Goal: Information Seeking & Learning: Learn about a topic

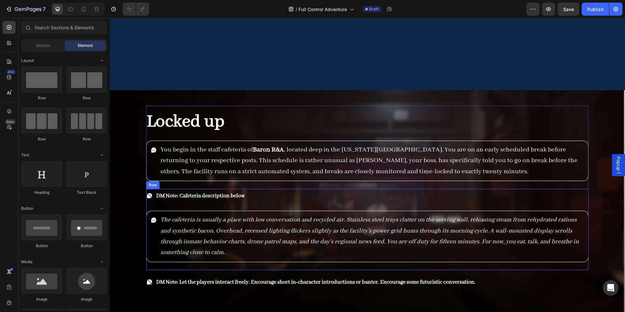
scroll to position [2179, 0]
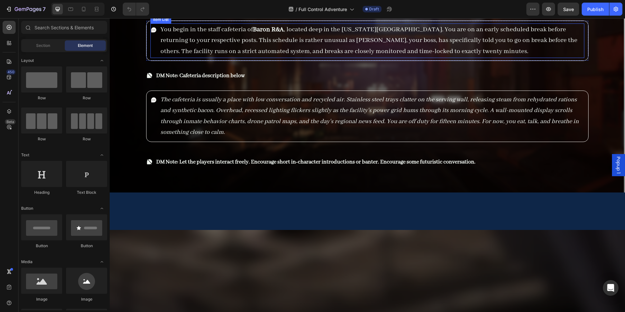
click at [247, 55] on span "You begin in the staff cafeteria of Baron R&A , located deep in the Arizona des…" at bounding box center [369, 40] width 417 height 30
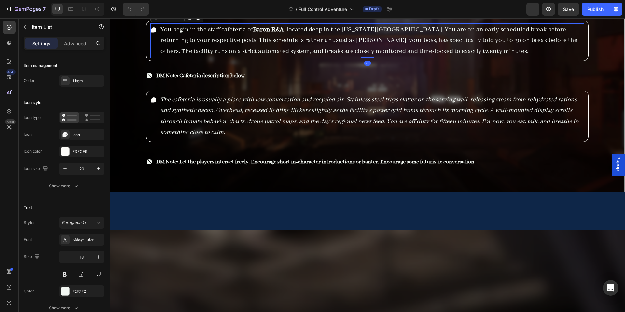
click at [322, 55] on span "You begin in the staff cafeteria of Baron R&A , located deep in the Arizona des…" at bounding box center [369, 40] width 417 height 30
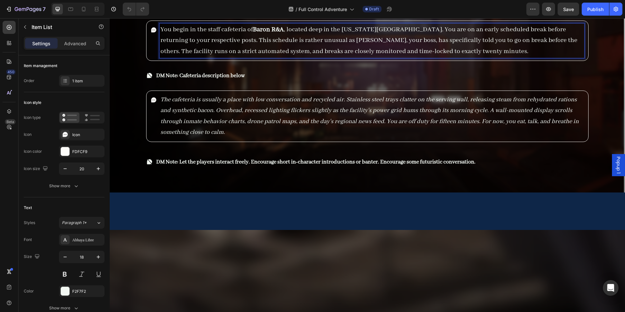
click at [426, 55] on span "You begin in the staff cafeteria of Baron R&A , located deep in the Arizona des…" at bounding box center [369, 40] width 417 height 30
click at [449, 57] on p "You begin in the staff cafeteria of Baron R&A , located deep in the Arizona des…" at bounding box center [372, 40] width 423 height 33
click at [322, 55] on span "You begin in the staff cafeteria of Baron R&A , located deep in the Arizona des…" at bounding box center [369, 40] width 417 height 30
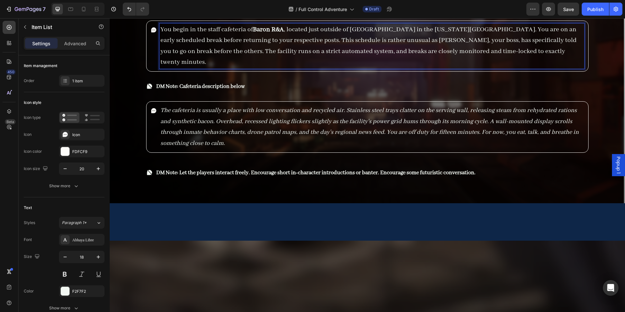
click at [363, 66] on span "You begin in the staff cafeteria of Baron R&A , located just outside of Pheonix…" at bounding box center [369, 45] width 416 height 41
click at [340, 66] on span "You begin in the staff cafeteria of Baron R&A , located just outside of Phoenix…" at bounding box center [369, 45] width 416 height 41
click at [347, 66] on span "You begin in the staff cafeteria of Baron R&A , located just outside of Phoenix…" at bounding box center [369, 45] width 416 height 41
click at [540, 66] on span "You begin in the staff cafeteria of Baron R&A , located just outside of Phoenix…" at bounding box center [369, 45] width 416 height 41
click at [557, 66] on span "You begin in the staff cafeteria of Baron R&A , located just outside of Phoenix…" at bounding box center [369, 45] width 416 height 41
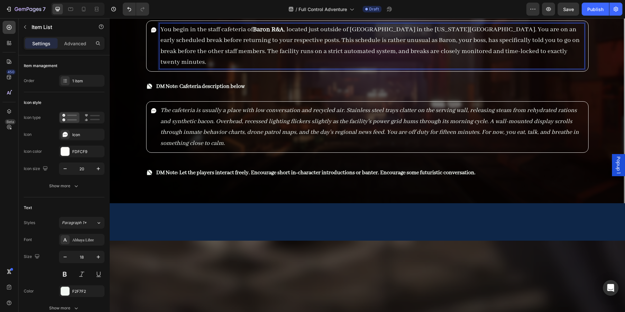
click at [201, 66] on span "You begin in the staff cafeteria of Baron R&A , located just outside of Phoenix…" at bounding box center [370, 45] width 419 height 41
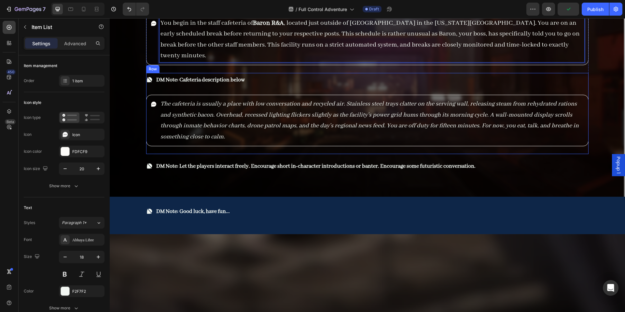
scroll to position [2187, 0]
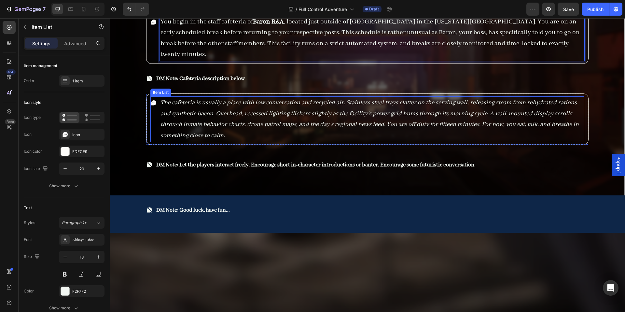
click at [238, 139] on icon "The cafeteria is usually a place with low conversation and recycled air. Stainl…" at bounding box center [370, 119] width 418 height 40
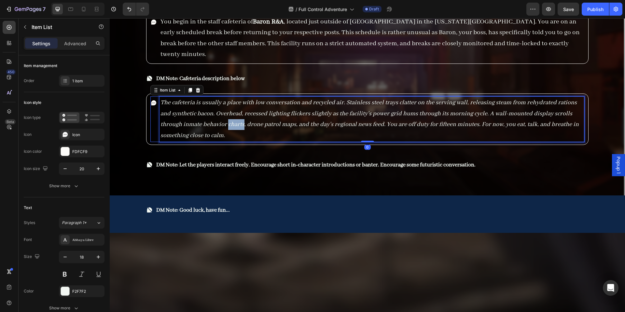
click at [238, 139] on icon "The cafeteria is usually a place with low conversation and recycled air. Stainl…" at bounding box center [370, 119] width 418 height 40
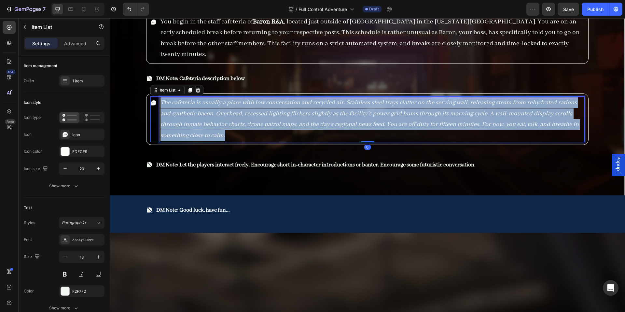
click at [238, 139] on icon "The cafeteria is usually a place with low conversation and recycled air. Stainl…" at bounding box center [370, 119] width 418 height 40
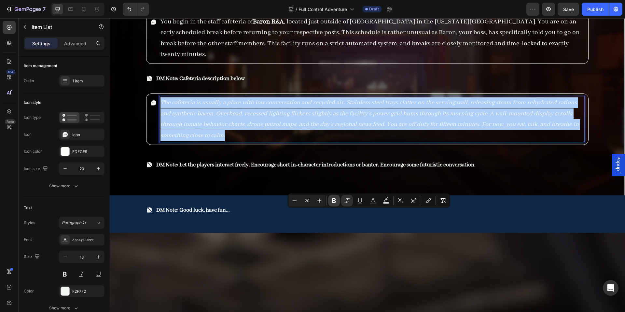
drag, startPoint x: 345, startPoint y: 203, endPoint x: 338, endPoint y: 206, distance: 7.7
click at [344, 203] on icon "Editor contextual toolbar" at bounding box center [347, 200] width 7 height 7
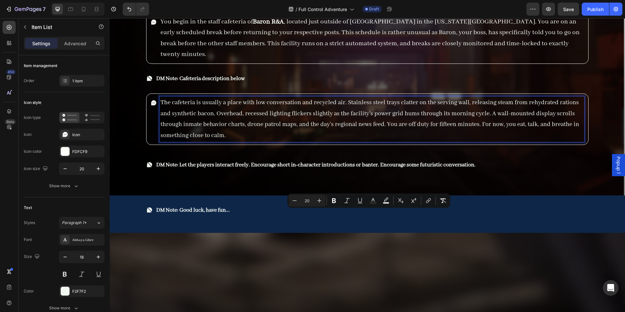
click at [282, 139] on span "The cafeteria is usually a place with low conversation and recycled air. Stainl…" at bounding box center [370, 119] width 419 height 40
click at [265, 141] on p "The cafeteria is usually a place with low conversation and recycled air. Stainl…" at bounding box center [372, 119] width 423 height 44
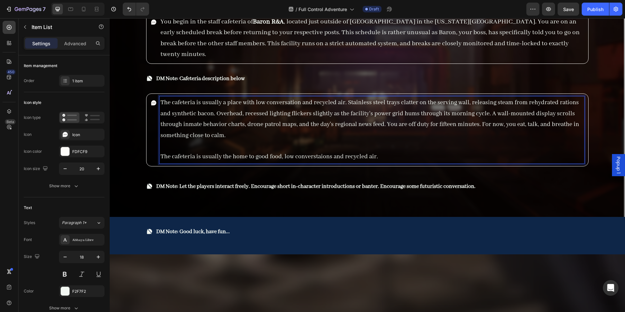
click at [316, 161] on span "The cafeteria is usually the home to good food, low converstaions and recycled …" at bounding box center [270, 157] width 218 height 8
click at [377, 161] on span "The cafeteria is usually the home to good food, low conversations and recycled …" at bounding box center [270, 157] width 218 height 8
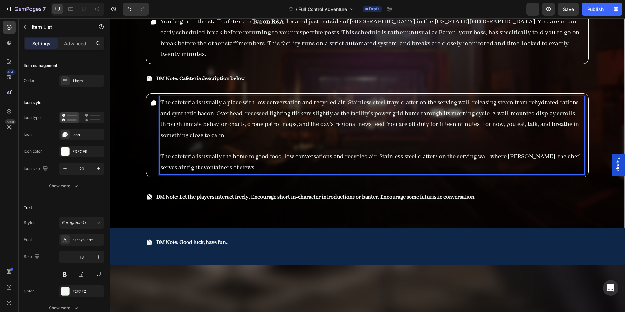
click at [191, 171] on span "The cafeteria is usually the home to good food, low conversations and recycled …" at bounding box center [371, 162] width 420 height 19
click at [245, 173] on p "The cafeteria is usually the home to good food, low conversations and recycled …" at bounding box center [372, 162] width 423 height 22
drag, startPoint x: 239, startPoint y: 275, endPoint x: 210, endPoint y: 282, distance: 29.5
click at [210, 173] on p "The cafeteria is usually the home to good food, low conversations and recycled …" at bounding box center [372, 162] width 423 height 22
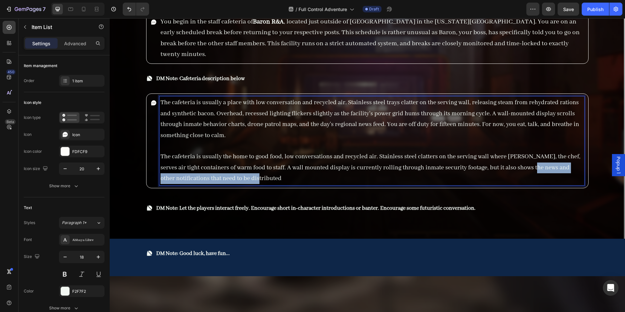
drag, startPoint x: 327, startPoint y: 293, endPoint x: 532, endPoint y: 283, distance: 204.8
click at [532, 184] on p "The cafeteria is usually the home to good food, low conversations and recycled …" at bounding box center [372, 167] width 423 height 33
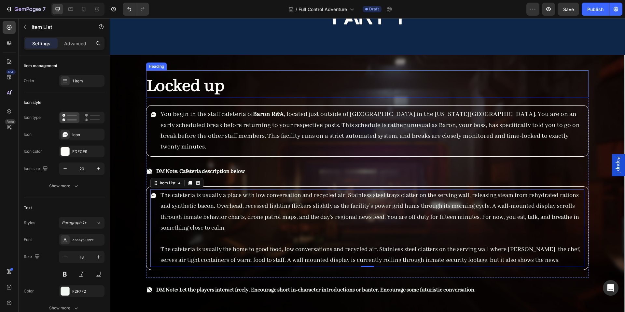
click at [230, 86] on h2 "Locked up" at bounding box center [367, 87] width 442 height 22
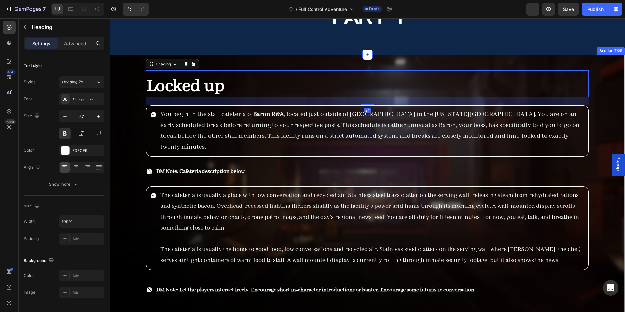
click at [123, 97] on div "Locked up Heading 24 You begin in the staff cafeteria of Baron R&A , located ju…" at bounding box center [367, 187] width 515 height 265
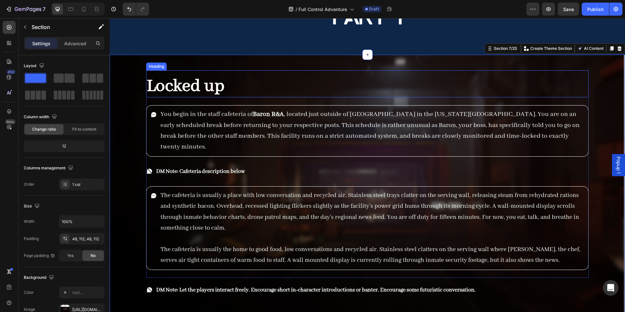
click at [203, 84] on h2 "Locked up" at bounding box center [367, 87] width 442 height 22
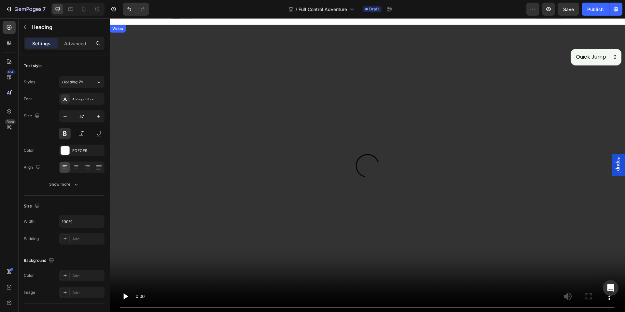
scroll to position [9, 0]
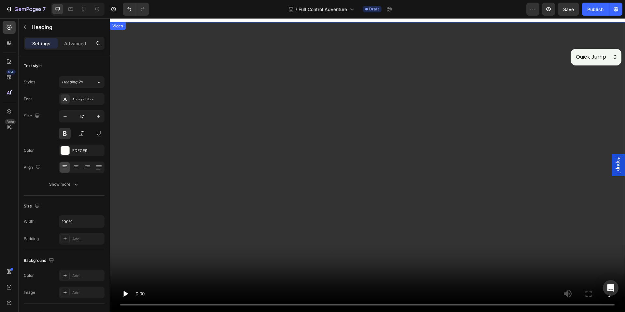
click at [396, 163] on video at bounding box center [367, 167] width 515 height 290
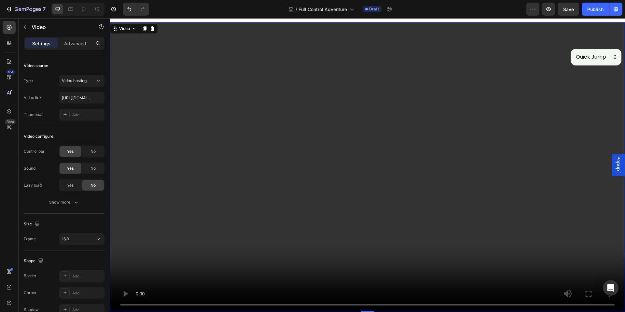
click at [176, 170] on video at bounding box center [367, 167] width 515 height 290
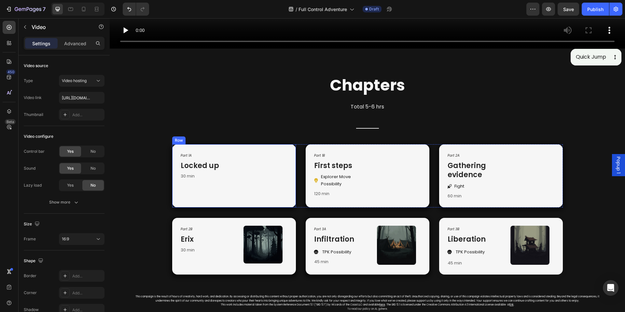
scroll to position [271, 0]
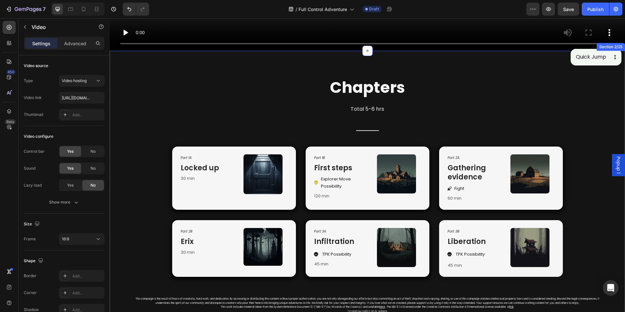
click at [167, 119] on div "Chapters Heading Total 5-6 hrs Text block Title Line Row Part 1A Text Block Loc…" at bounding box center [368, 197] width 506 height 240
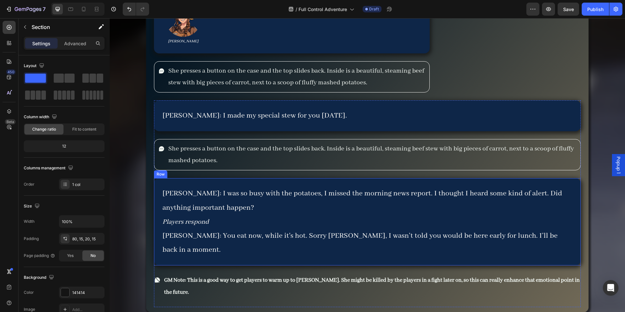
scroll to position [2782, 0]
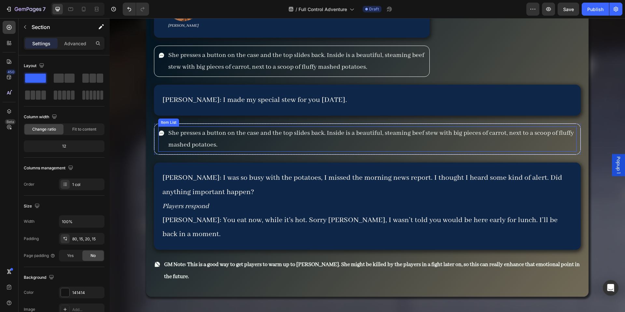
click at [351, 149] on span "She presses a button on the case and the top slides back. Inside is a beautiful…" at bounding box center [371, 139] width 406 height 20
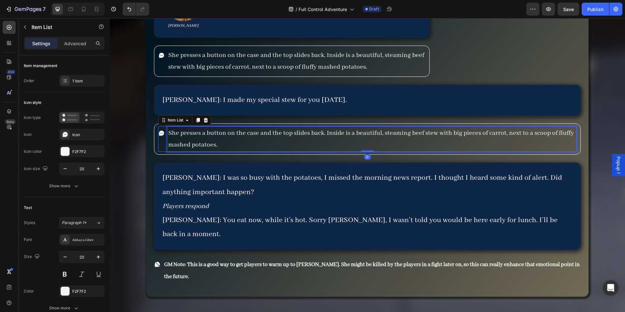
click at [358, 149] on span "She presses a button on the case and the top slides back. Inside is a beautiful…" at bounding box center [371, 139] width 406 height 20
click at [376, 149] on span "She presses a button on the case and the top slides back. Inside is a beautiful…" at bounding box center [371, 139] width 406 height 20
click at [379, 149] on span "She presses a button on the case and the top slides back. Inside is a beautiful…" at bounding box center [371, 139] width 406 height 20
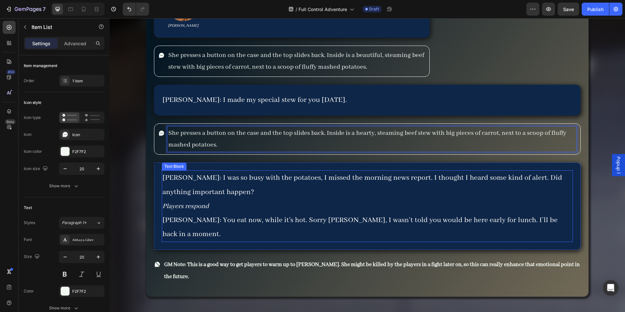
click at [327, 199] on p "[PERSON_NAME]: I was so busy with the potatoes, I missed the morning news repor…" at bounding box center [367, 185] width 410 height 28
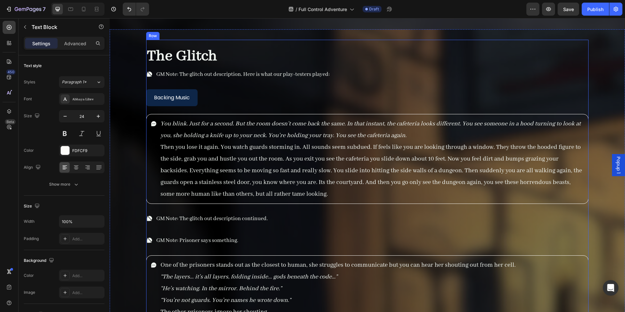
scroll to position [3725, 0]
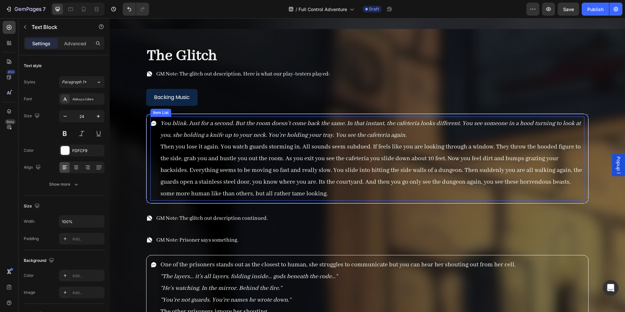
click at [355, 200] on p "Then you lose it again. You watch guards storming in. All sounds seem subdued. …" at bounding box center [372, 170] width 423 height 59
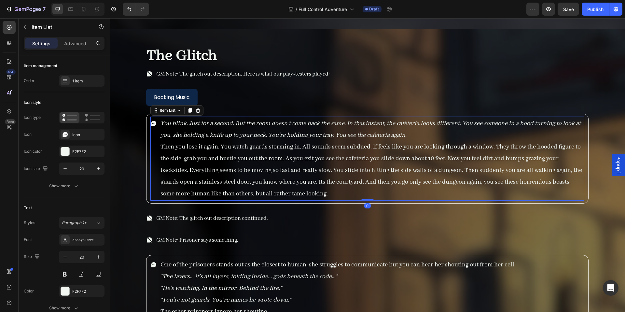
click at [355, 200] on p "Then you lose it again. You watch guards storming in. All sounds seem subdued. …" at bounding box center [372, 170] width 423 height 59
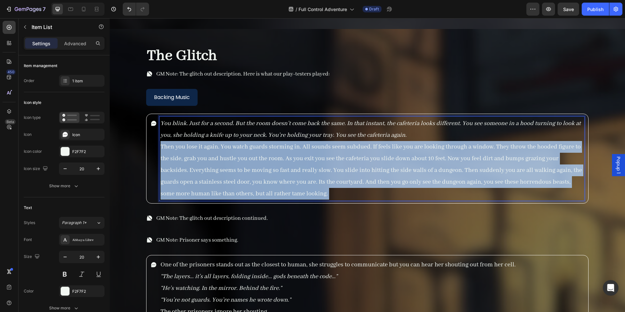
drag, startPoint x: 342, startPoint y: 219, endPoint x: 290, endPoint y: 215, distance: 51.3
click at [290, 200] on p "Then you lose it again. You watch guards storming in. All sounds seem subdued. …" at bounding box center [372, 170] width 423 height 59
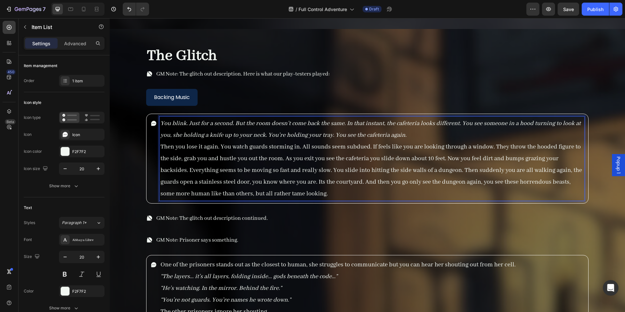
click at [290, 200] on p "Then you lose it again. You watch guards storming in. All sounds seem subdued. …" at bounding box center [372, 170] width 423 height 59
drag, startPoint x: 292, startPoint y: 219, endPoint x: 327, endPoint y: 220, distance: 35.5
click at [292, 200] on p "Then you lose it again. You watch guards storming in. All sounds seem subdued. …" at bounding box center [372, 170] width 423 height 59
click at [342, 200] on p "Then you lose it again. You watch guards storming in. All sounds seem subdued. …" at bounding box center [372, 170] width 423 height 59
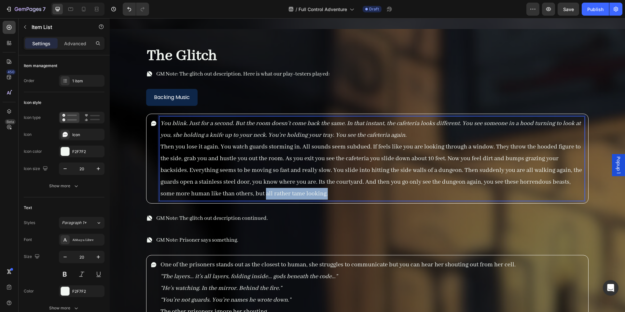
drag, startPoint x: 347, startPoint y: 219, endPoint x: 284, endPoint y: 220, distance: 62.5
click at [284, 200] on p "Then you lose it again. You watch guards storming in. All sounds seem subdued. …" at bounding box center [372, 170] width 423 height 59
click at [337, 200] on p "Then you lose it again. You watch guards storming in. All sounds seem subdued. …" at bounding box center [372, 170] width 423 height 59
drag, startPoint x: 337, startPoint y: 217, endPoint x: 286, endPoint y: 221, distance: 50.6
click at [286, 200] on p "Then you lose it again. You watch guards storming in. All sounds seem subdued. …" at bounding box center [372, 170] width 423 height 59
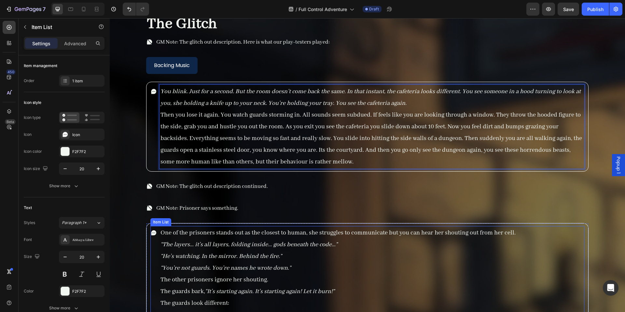
scroll to position [3784, 0]
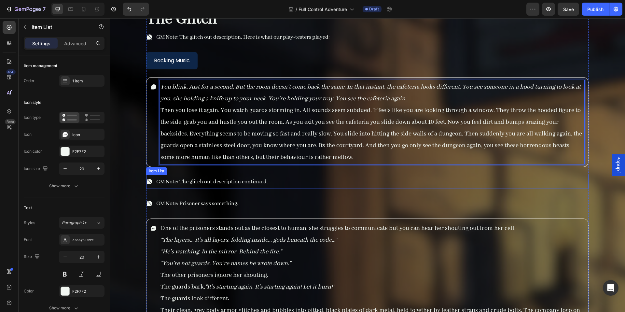
click at [235, 187] on p "GM Note: The glitch out description continued." at bounding box center [212, 182] width 112 height 12
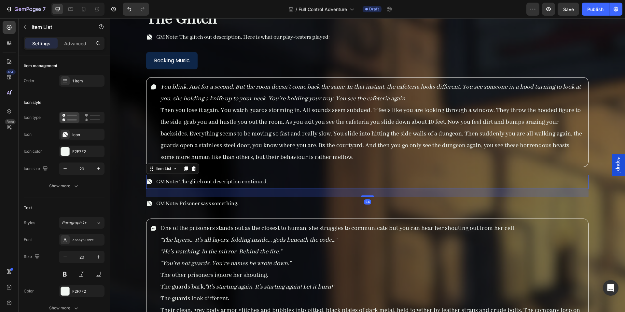
click at [290, 179] on div "GM Note: The glitch out description continued." at bounding box center [367, 182] width 442 height 14
click at [194, 166] on icon at bounding box center [194, 168] width 4 height 5
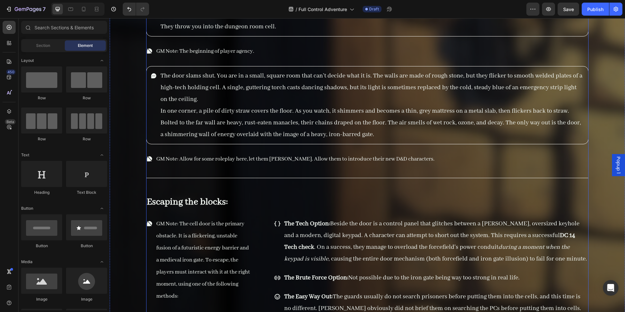
scroll to position [4067, 0]
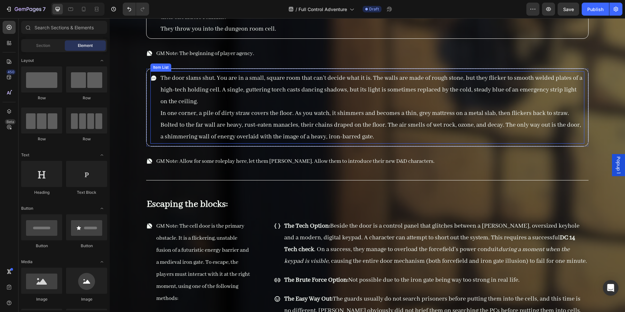
click at [310, 129] on p "In one corner, a pile of dirty straw covers the floor. As you watch, it shimmer…" at bounding box center [372, 124] width 423 height 35
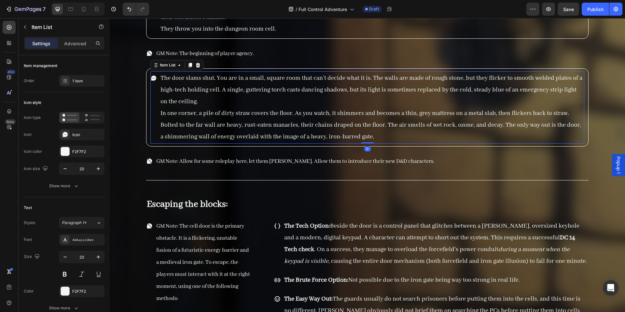
click at [293, 128] on p "In one corner, a pile of dirty straw covers the floor. As you watch, it shimmer…" at bounding box center [372, 124] width 423 height 35
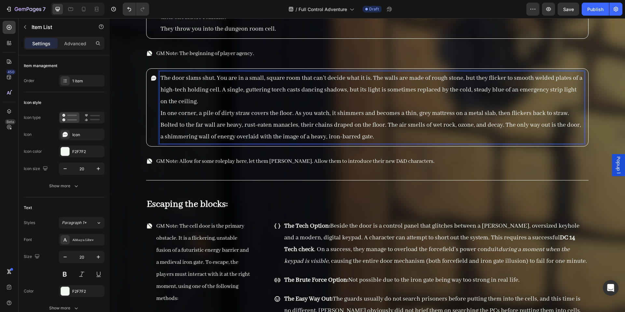
click at [279, 128] on p "In one corner, a pile of dirty straw covers the floor. As you watch, it shimmer…" at bounding box center [372, 124] width 423 height 35
click at [302, 126] on p "In one corner, a pile of dirty straw covers the floor. As you watch, it shimmer…" at bounding box center [372, 124] width 423 height 35
drag, startPoint x: 298, startPoint y: 129, endPoint x: 230, endPoint y: 130, distance: 68.1
click at [230, 130] on p "In one corner, a pile of dirty straw covers the floor. As you watch, it shimmer…" at bounding box center [372, 124] width 423 height 35
drag, startPoint x: 241, startPoint y: 131, endPoint x: 247, endPoint y: 132, distance: 6.3
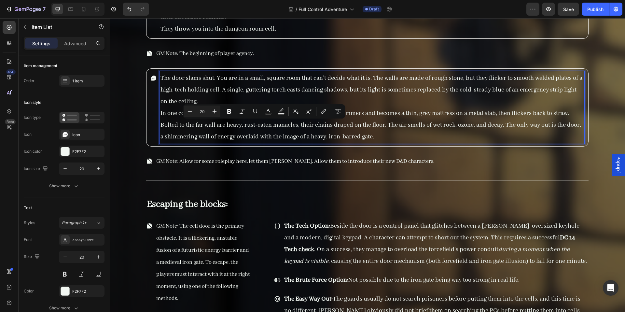
click at [247, 132] on p "In one corner, a pile of dirty straw covers the floor. As you watch, it shimmer…" at bounding box center [372, 124] width 423 height 35
click at [292, 133] on p "In one corner, a pile of dirty straw covers the floor. As you watch, it shimmer…" at bounding box center [372, 124] width 423 height 35
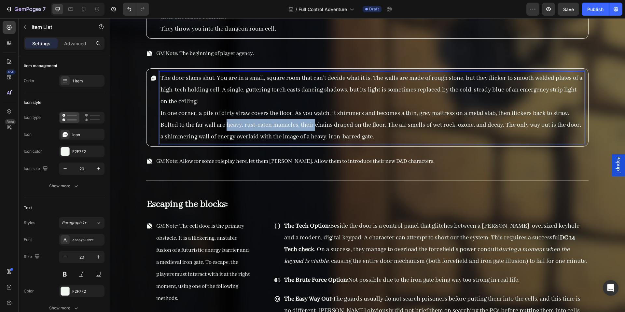
drag, startPoint x: 315, startPoint y: 129, endPoint x: 226, endPoint y: 128, distance: 88.6
click at [226, 128] on p "In one corner, a pile of dirty straw covers the floor. As you watch, it shimmer…" at bounding box center [372, 124] width 423 height 35
click at [360, 138] on p "In one corner, a pile of dirty straw covers the floor. As you watch, it shimmer…" at bounding box center [372, 124] width 423 height 35
click at [321, 138] on p "In one corner, a pile of dirty straw covers the floor. As you watch, it shimmer…" at bounding box center [372, 124] width 423 height 35
click at [216, 140] on p "In one corner, a pile of dirty straw covers the floor. As you watch, it shimmer…" at bounding box center [372, 124] width 423 height 35
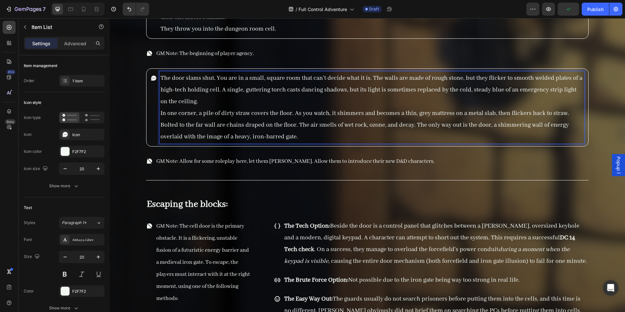
click at [245, 137] on p "In one corner, a pile of dirty straw covers the floor. As you watch, it shimmer…" at bounding box center [372, 124] width 423 height 35
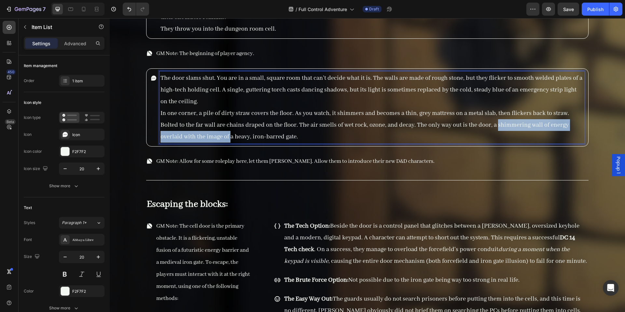
drag, startPoint x: 231, startPoint y: 138, endPoint x: 498, endPoint y: 126, distance: 266.6
click at [498, 126] on p "In one corner, a pile of dirty straw covers the floor. As you watch, it shimmer…" at bounding box center [372, 124] width 423 height 35
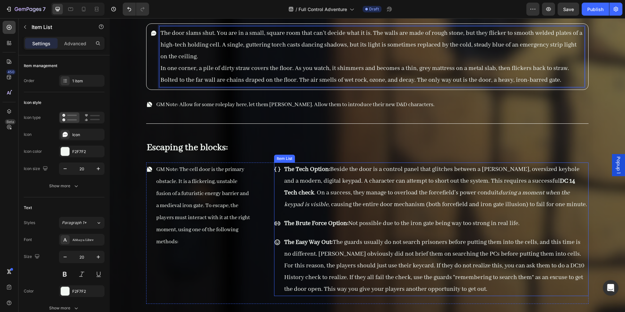
scroll to position [4122, 0]
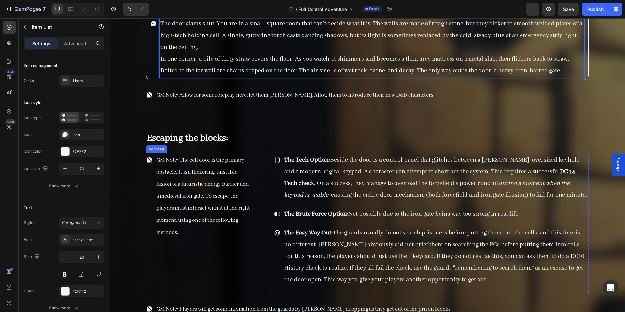
click at [225, 182] on span "GM Note: The cell door is the primary obstacle. It is a flickering, unstable fu…" at bounding box center [203, 196] width 94 height 79
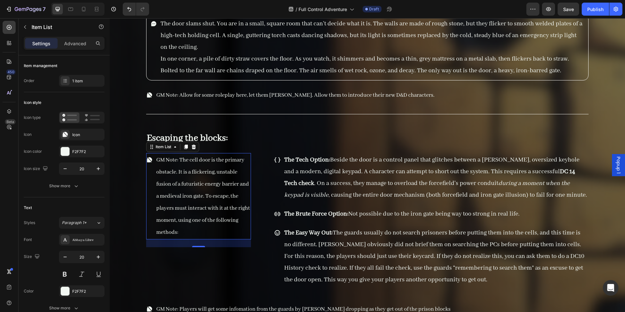
click at [227, 195] on span "GM Note: The cell door is the primary obstacle. It is a flickering, unstable fu…" at bounding box center [203, 196] width 94 height 79
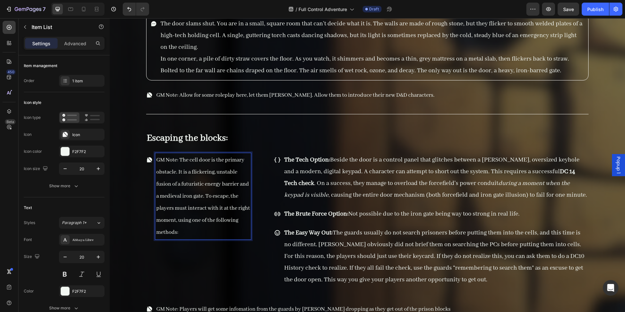
click at [225, 184] on span "GM Note: The cell door is the primary obstacle. It is a flickering, unstable fu…" at bounding box center [203, 196] width 94 height 79
click at [213, 193] on span "GM Note: The cell door is the primary obstacle. It is a flickering, unstable fu…" at bounding box center [203, 196] width 94 height 79
click at [200, 196] on span "GM Note: The cell door is the primary obstacle. It is a flickering, unstable fu…" at bounding box center [203, 196] width 94 height 79
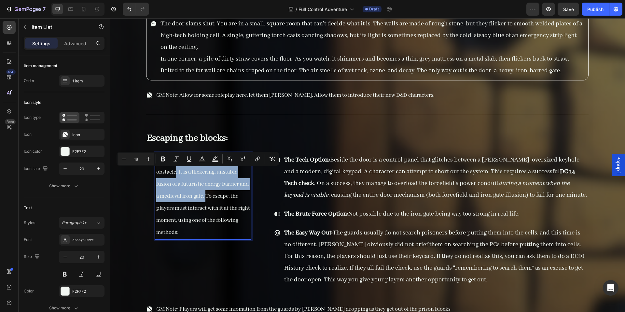
drag, startPoint x: 218, startPoint y: 196, endPoint x: 176, endPoint y: 172, distance: 47.4
click at [176, 172] on span "GM Note: The cell door is the primary obstacle. It is a flickering, unstable fu…" at bounding box center [203, 196] width 94 height 79
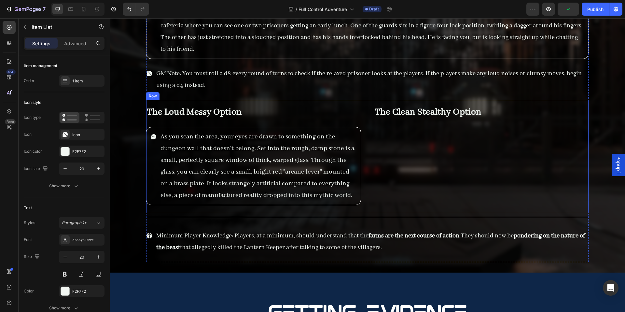
scroll to position [4804, 0]
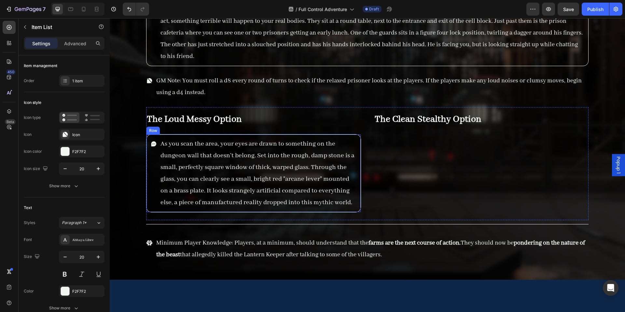
click at [358, 146] on div "As you scan the area, your eyes are drawn to something on the dungeon wall that…" at bounding box center [253, 173] width 215 height 78
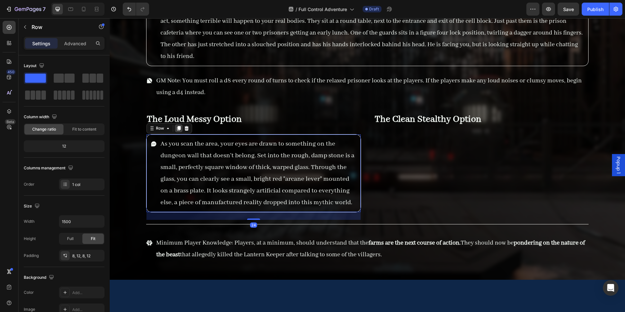
click at [179, 131] on div at bounding box center [179, 128] width 8 height 8
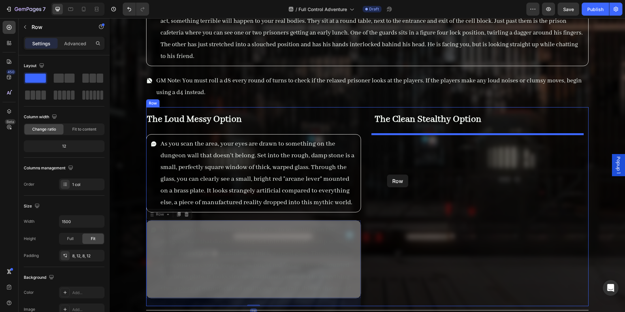
drag, startPoint x: 150, startPoint y: 216, endPoint x: 387, endPoint y: 175, distance: 240.4
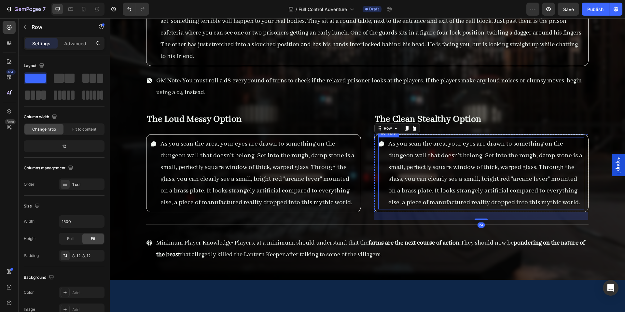
click at [434, 178] on span "As you scan the area, your eyes are drawn to something on the dungeon wall that…" at bounding box center [485, 173] width 194 height 67
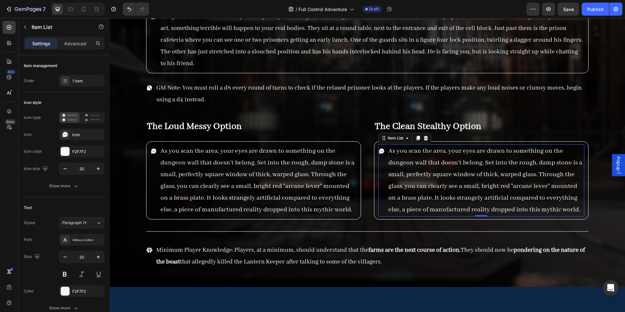
scroll to position [4800, 0]
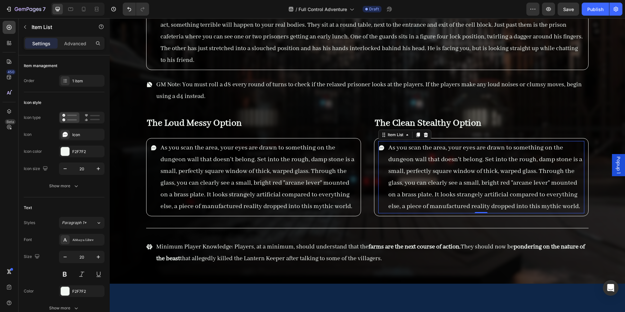
click at [457, 180] on span "As you scan the area, your eyes are drawn to something on the dungeon wall that…" at bounding box center [485, 177] width 194 height 67
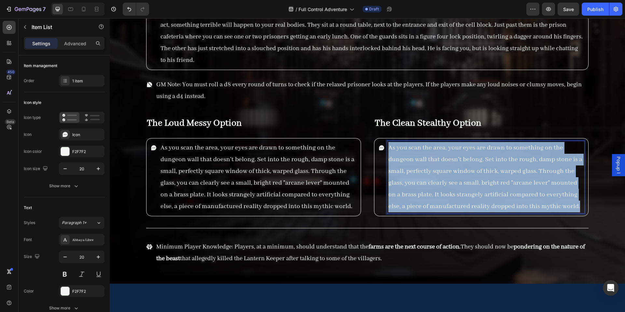
click at [457, 180] on span "As you scan the area, your eyes are drawn to something on the dungeon wall that…" at bounding box center [485, 177] width 194 height 67
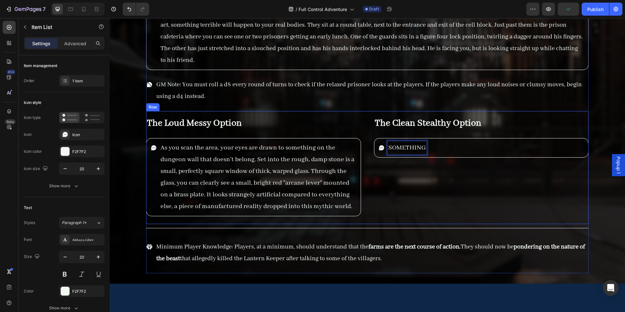
click at [416, 212] on div "The Clean Stealthy Option Heading SOMETHING Item List 0 Row" at bounding box center [481, 167] width 215 height 113
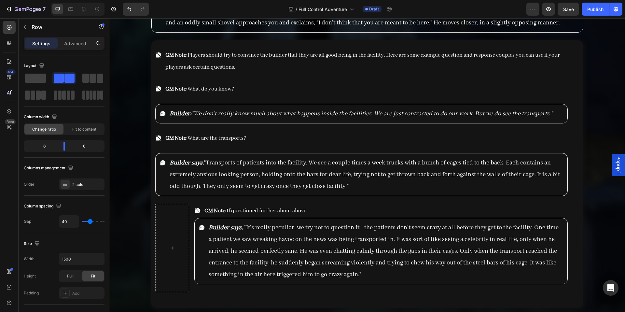
scroll to position [5444, 0]
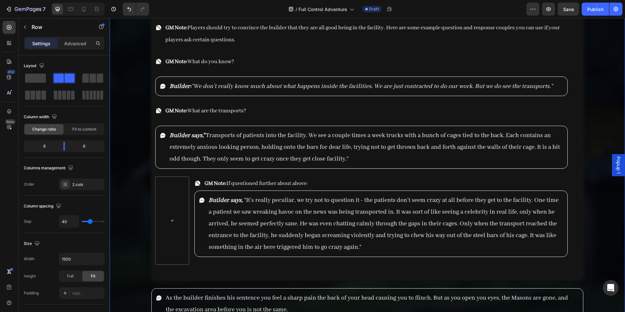
click at [123, 198] on div "Locations Heading Construction The Courtyard Staff Cafeteria Security Medical T…" at bounding box center [367, 55] width 515 height 660
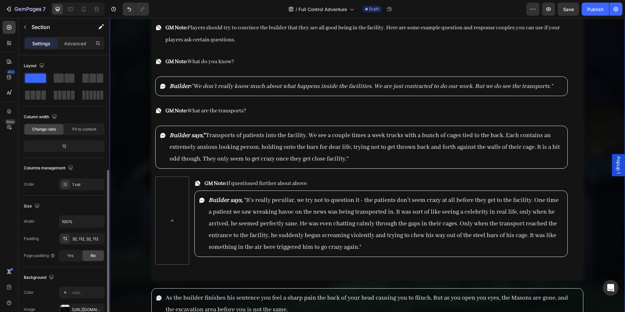
scroll to position [68, 0]
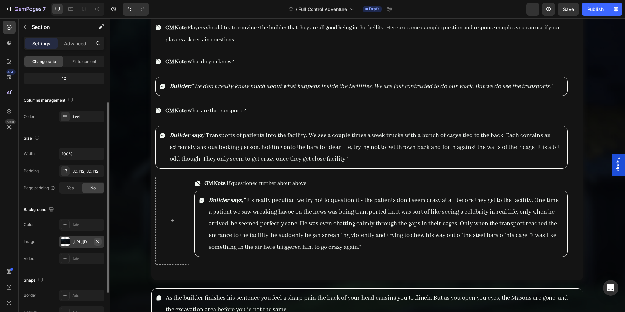
click at [98, 243] on icon "button" at bounding box center [97, 241] width 5 height 5
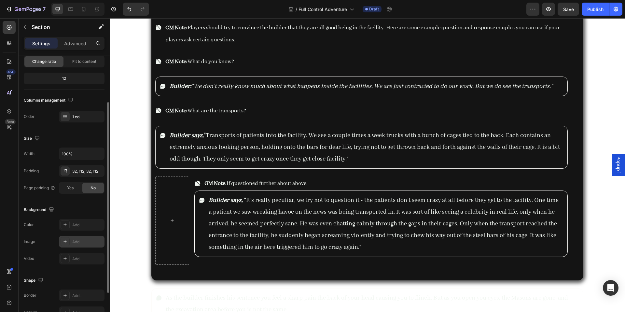
click at [77, 243] on div "Add..." at bounding box center [87, 242] width 31 height 6
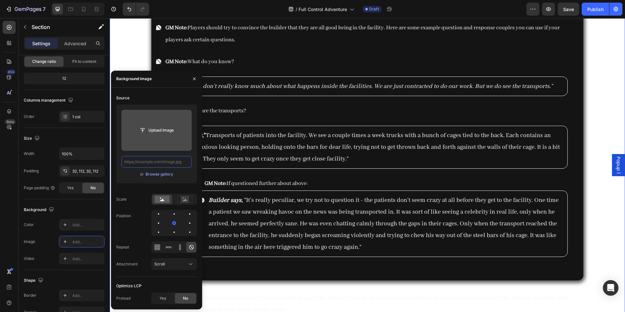
scroll to position [0, 0]
click at [161, 129] on input "file" at bounding box center [156, 130] width 45 height 11
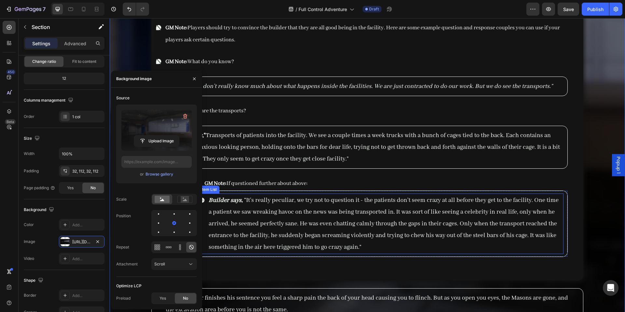
type input "https://cdn.shopify.com/s/files/1/0890/5841/0826/files/gempages_552089436922315…"
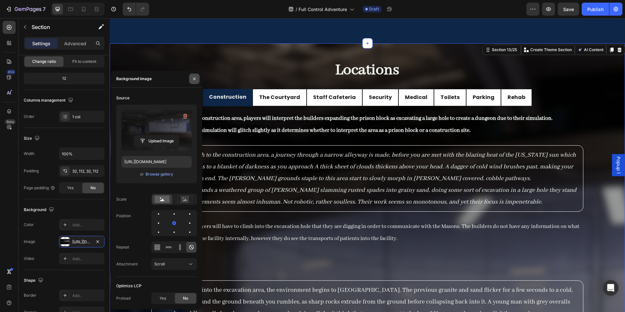
click at [197, 81] on button "button" at bounding box center [194, 79] width 10 height 10
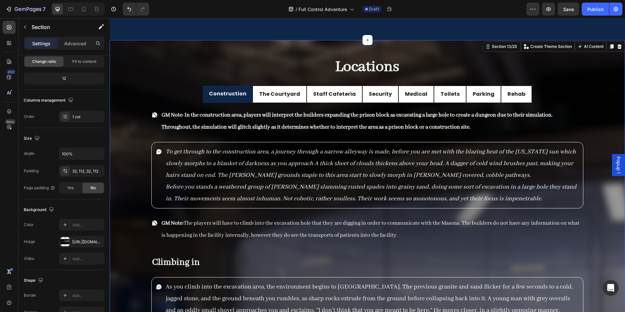
scroll to position [5103, 0]
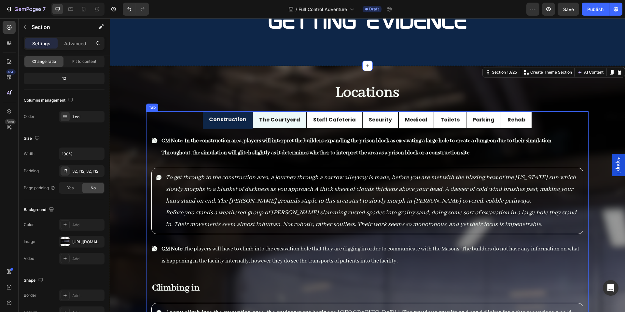
click at [292, 126] on li "The Courtyard" at bounding box center [280, 119] width 54 height 17
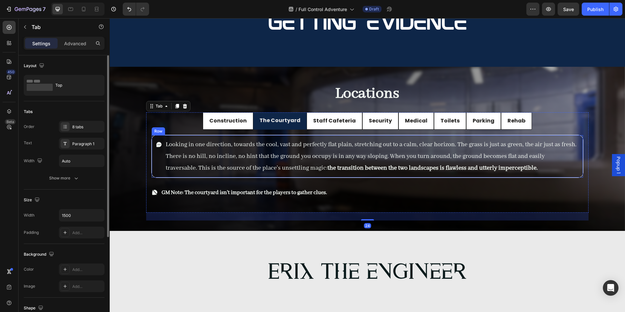
scroll to position [5102, 0]
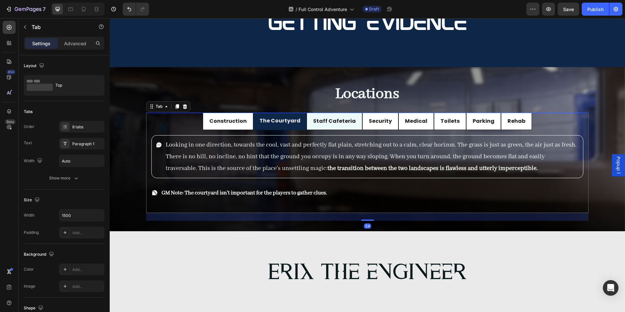
click at [322, 127] on li "Staff Cafeteria" at bounding box center [335, 121] width 56 height 17
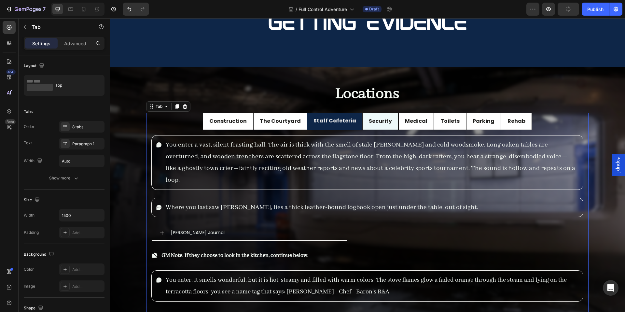
click at [365, 128] on li "Security" at bounding box center [380, 121] width 36 height 17
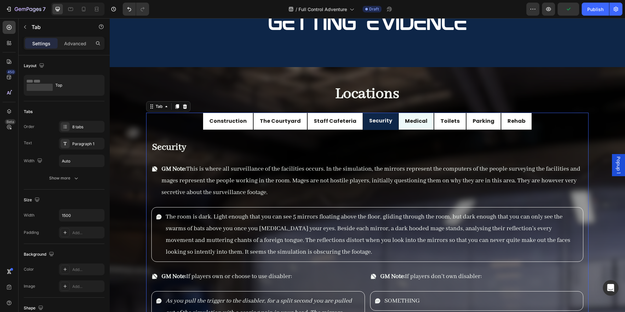
click at [407, 129] on li "Medical" at bounding box center [416, 121] width 35 height 17
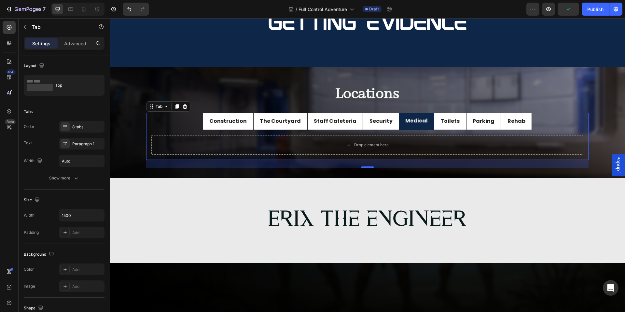
click at [257, 131] on div "GM Note: In the construction area, players will interpret the builders expandin…" at bounding box center [367, 145] width 442 height 30
click at [249, 129] on li "Construction" at bounding box center [228, 121] width 50 height 17
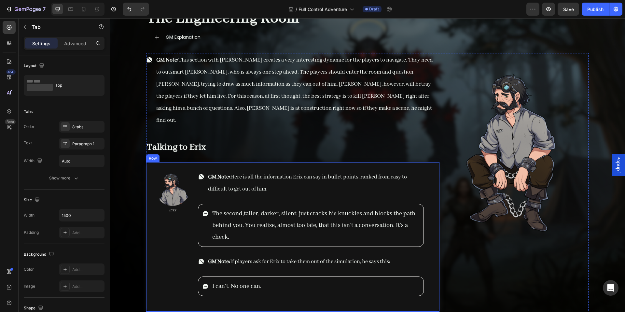
scroll to position [5947, 0]
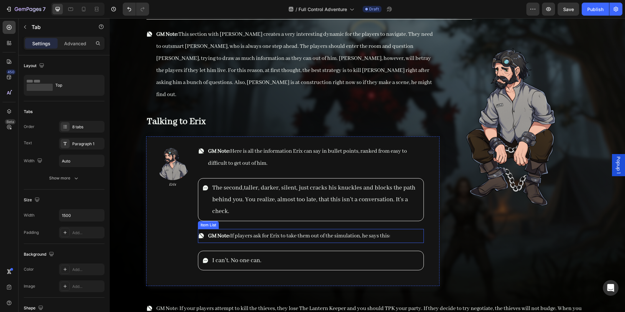
click at [290, 201] on p "The second,taller, darker, silent, just cracks his knuckles and blocks the path…" at bounding box center [315, 199] width 206 height 35
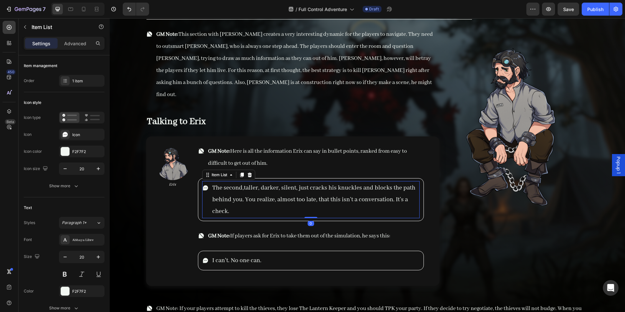
click at [291, 201] on p "The second,taller, darker, silent, just cracks his knuckles and blocks the path…" at bounding box center [315, 199] width 206 height 35
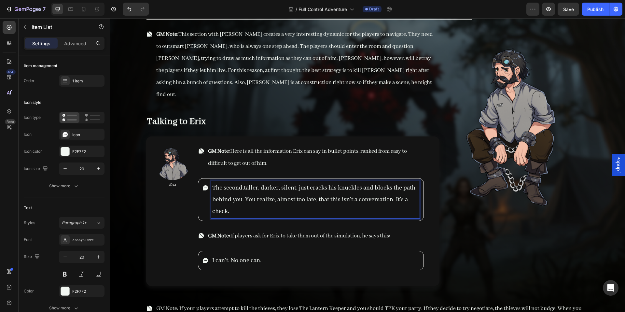
click at [291, 201] on p "The second,taller, darker, silent, just cracks his knuckles and blocks the path…" at bounding box center [315, 199] width 206 height 35
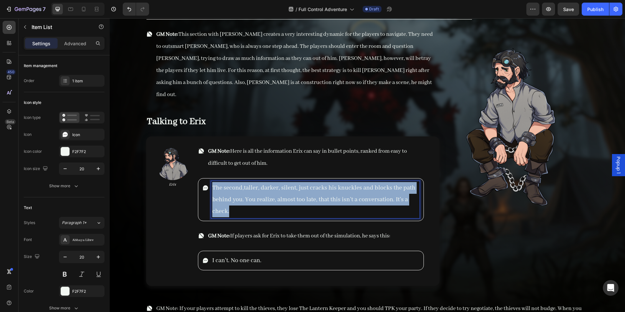
click at [291, 201] on p "The second,taller, darker, silent, just cracks his knuckles and blocks the path…" at bounding box center [315, 199] width 206 height 35
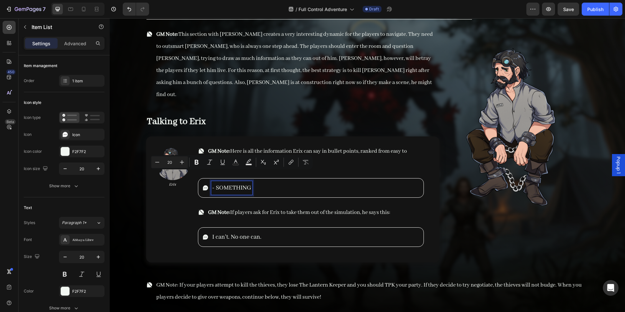
copy p "- SOMETHING"
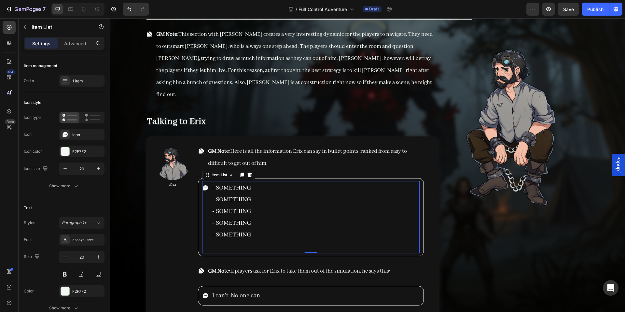
click at [259, 242] on div "- SOMETHING - SOMETHING - SOMETHING - SOMETHING - SOMETHING Item List 0 Row" at bounding box center [311, 217] width 226 height 78
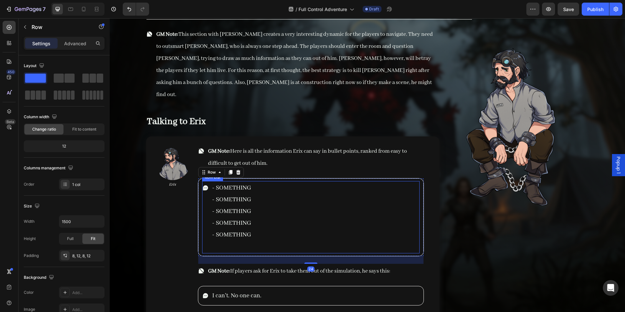
click at [240, 241] on p "Rich Text Editor. Editing area: main" at bounding box center [231, 247] width 39 height 12
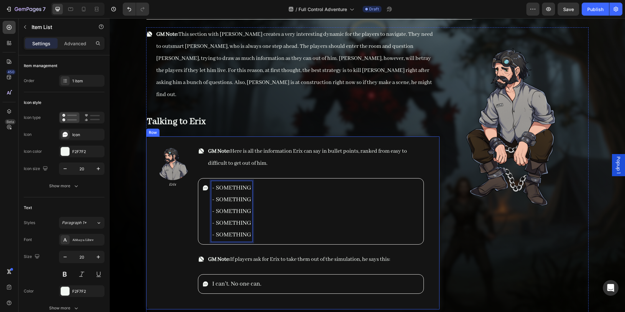
click at [283, 256] on span "GM Note: If players ask for Erix to take them out of the simulation, he says th…" at bounding box center [299, 259] width 182 height 7
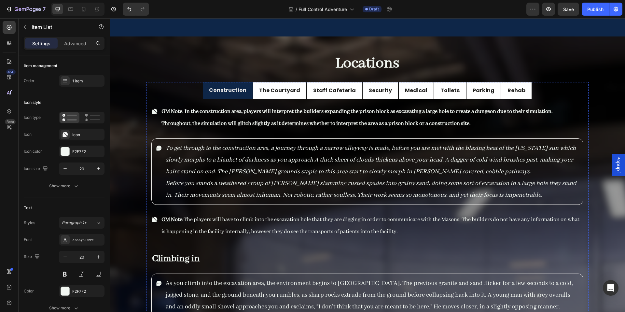
scroll to position [4991, 0]
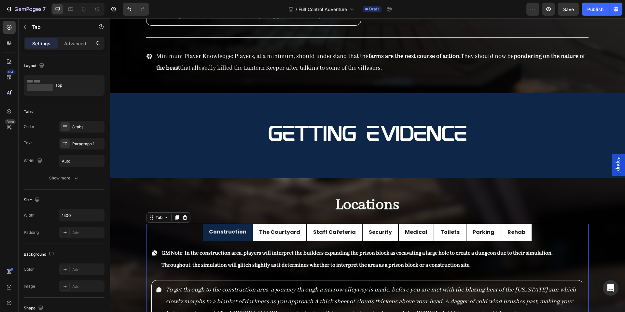
click at [372, 240] on li "Security" at bounding box center [380, 232] width 36 height 17
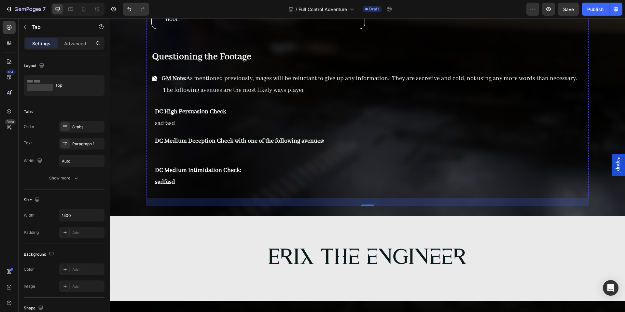
scroll to position [5544, 0]
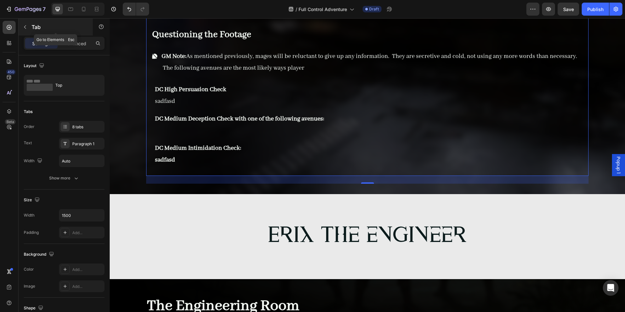
click at [23, 31] on button "button" at bounding box center [25, 27] width 10 height 10
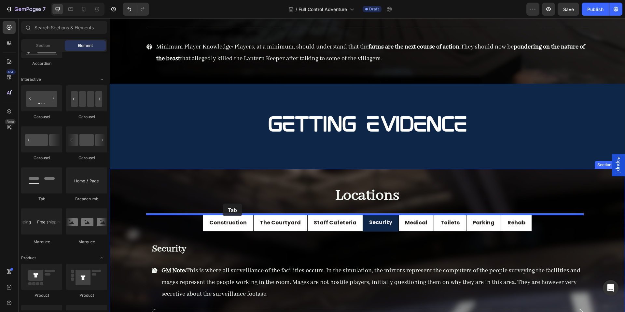
scroll to position [5001, 0]
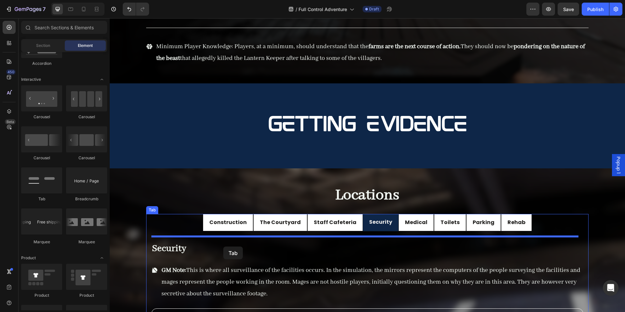
drag, startPoint x: 208, startPoint y: 186, endPoint x: 223, endPoint y: 246, distance: 62.2
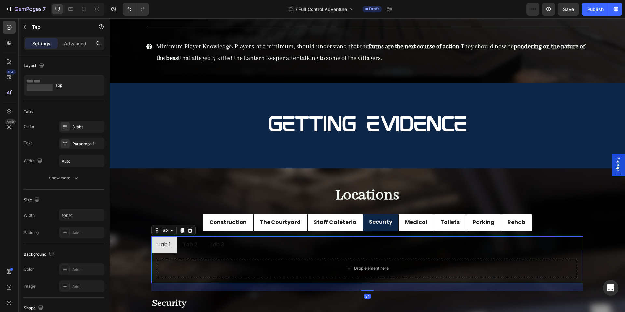
click at [193, 246] on div "Tab 2" at bounding box center [190, 244] width 16 height 11
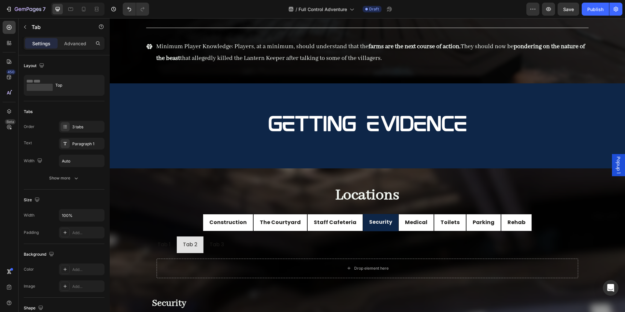
click at [201, 251] on li "Tab 2" at bounding box center [190, 244] width 27 height 17
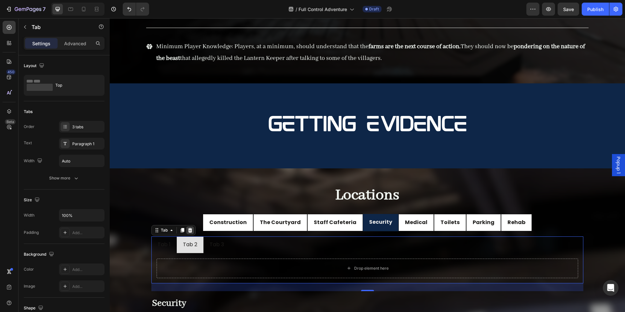
click at [191, 232] on icon at bounding box center [190, 230] width 5 height 5
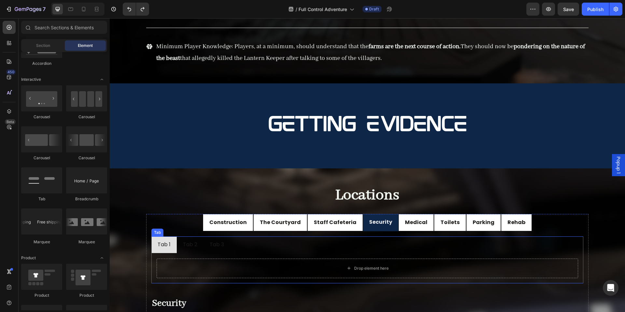
click at [234, 247] on ul "Tab 1 Tab 2 Tab 3" at bounding box center [367, 244] width 432 height 17
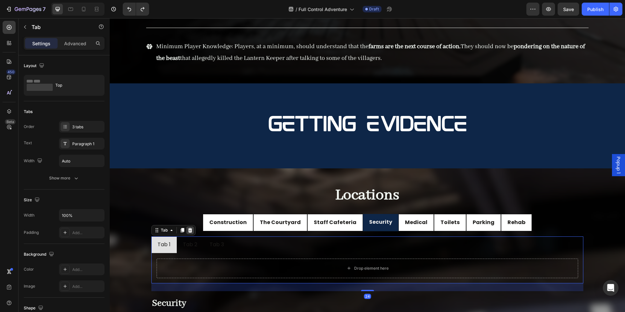
click at [193, 232] on div at bounding box center [190, 230] width 8 height 8
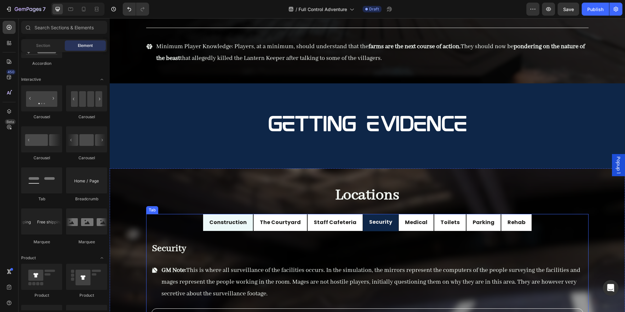
click at [208, 229] on li "Construction" at bounding box center [228, 222] width 50 height 17
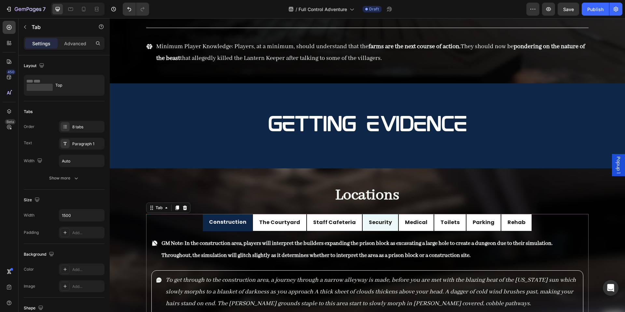
click at [371, 228] on div "Security" at bounding box center [380, 222] width 25 height 11
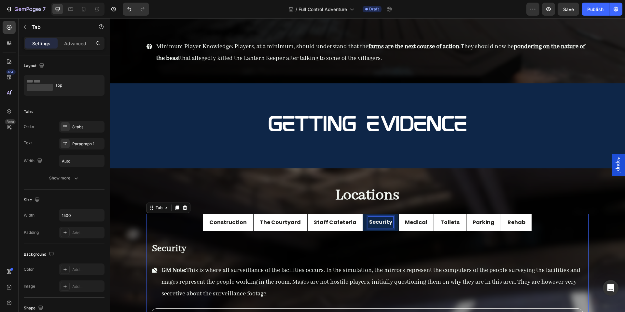
click at [363, 230] on li "Security" at bounding box center [380, 222] width 35 height 17
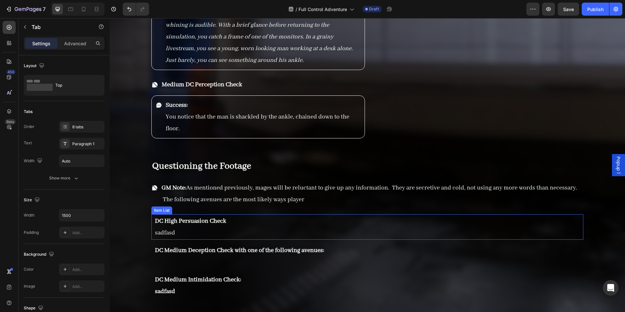
scroll to position [5082, 0]
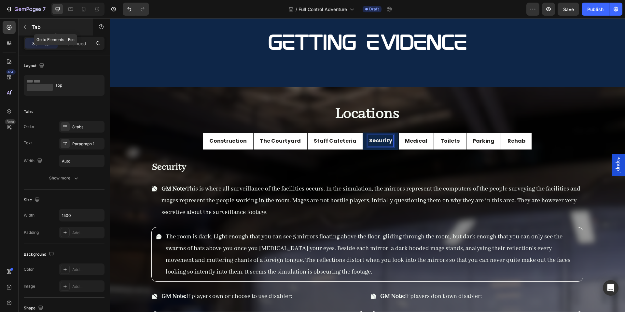
click at [28, 28] on button "button" at bounding box center [25, 27] width 10 height 10
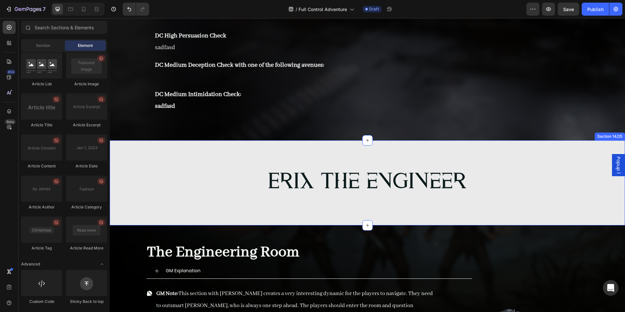
scroll to position [5670, 0]
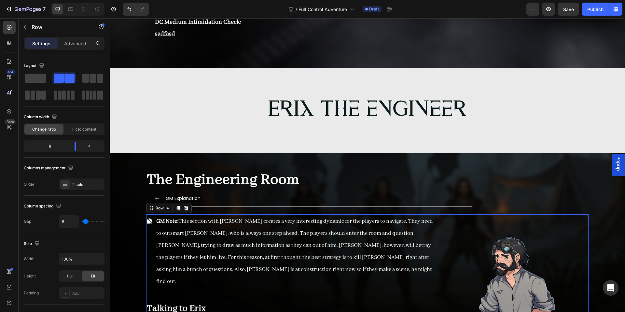
click at [296, 269] on p "GM Note: This section with Erix creates a very interesting dynamic for the play…" at bounding box center [297, 251] width 282 height 72
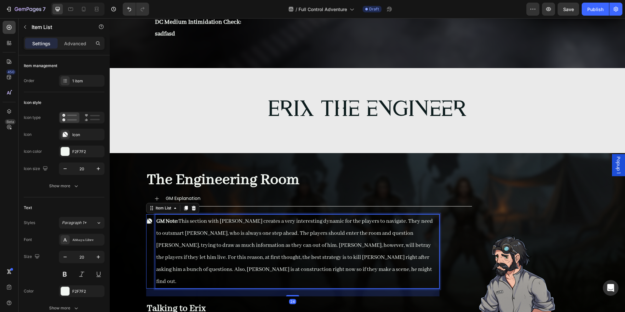
click at [296, 269] on p "GM Note: This section with Erix creates a very interesting dynamic for the play…" at bounding box center [297, 251] width 282 height 72
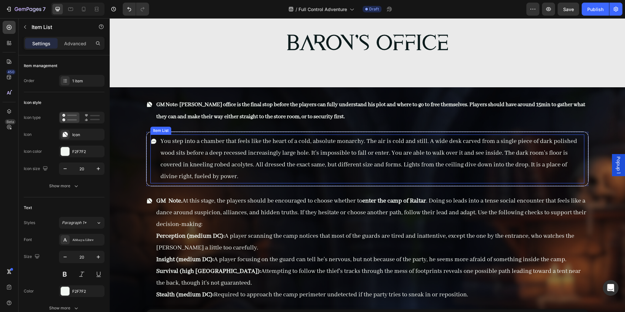
scroll to position [6286, 0]
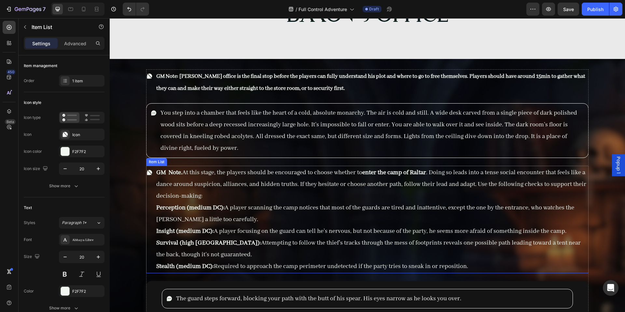
click at [256, 189] on p "GM Note. At this stage, the players should be encouraged to choose whether to e…" at bounding box center [371, 184] width 431 height 35
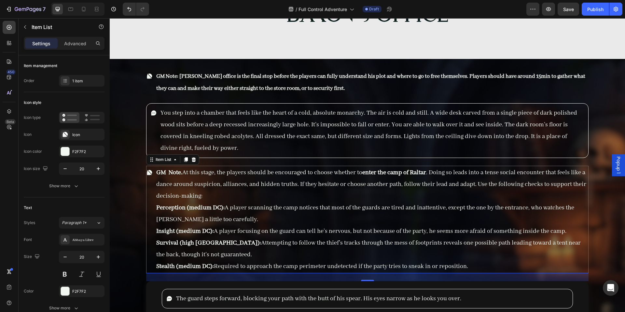
click at [217, 186] on p "GM Note. At this stage, the players should be encouraged to choose whether to e…" at bounding box center [371, 184] width 431 height 35
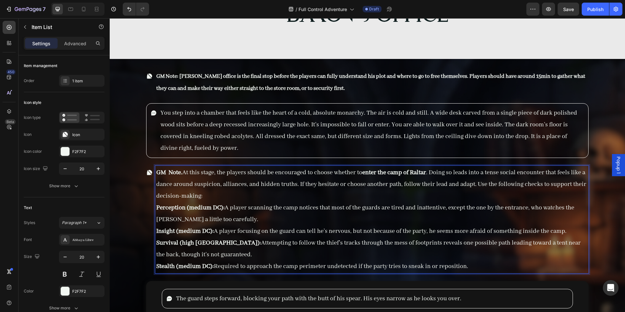
scroll to position [6414, 0]
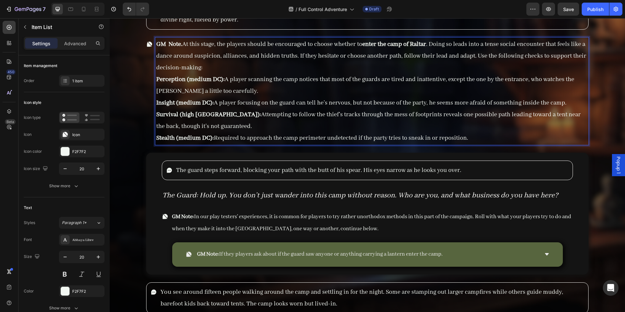
click at [219, 109] on p "Survival (high DC): Attempting to follow the thief’s tracks through the mess of…" at bounding box center [371, 120] width 431 height 23
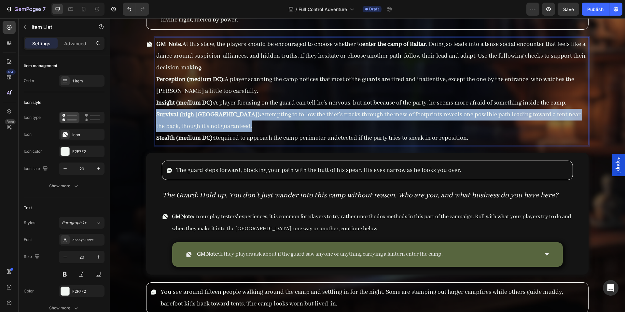
click at [219, 109] on p "Survival (high DC): Attempting to follow the thief’s tracks through the mess of…" at bounding box center [371, 120] width 431 height 23
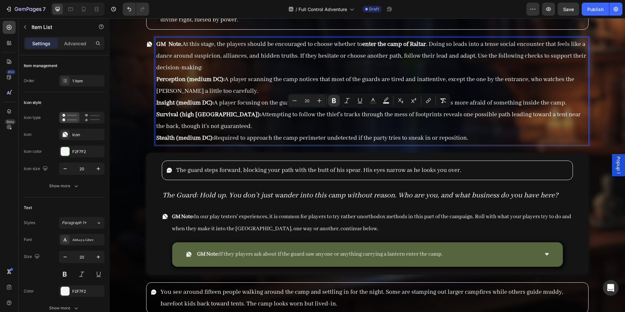
click at [218, 105] on p "Insight (medium DC): A player focusing on the guard can tell he’s nervous, but …" at bounding box center [371, 103] width 431 height 12
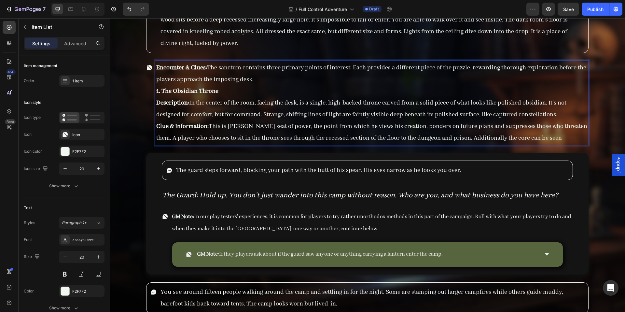
scroll to position [6363, 0]
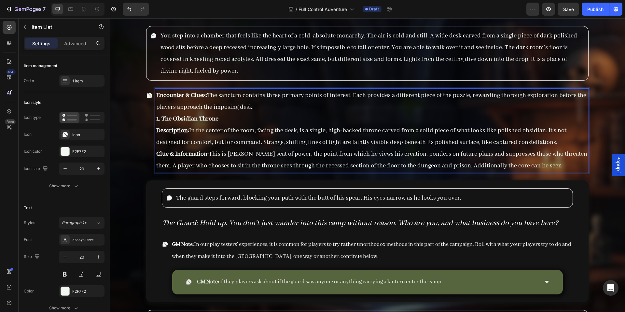
click at [178, 112] on p "Encounter & Clues: The sanctum contains three primary points of interest. Each …" at bounding box center [371, 101] width 431 height 23
click at [176, 114] on p "1. The Obsidian Throne" at bounding box center [371, 119] width 431 height 12
click at [174, 116] on strong "1. The Obsidian Throne" at bounding box center [187, 119] width 62 height 8
click at [206, 125] on p "Description: In the center of the room, facing the desk, is a single, high-back…" at bounding box center [371, 136] width 431 height 23
click at [226, 138] on p "Description: In the center of the room, facing the desk, is a single, high-back…" at bounding box center [371, 136] width 431 height 23
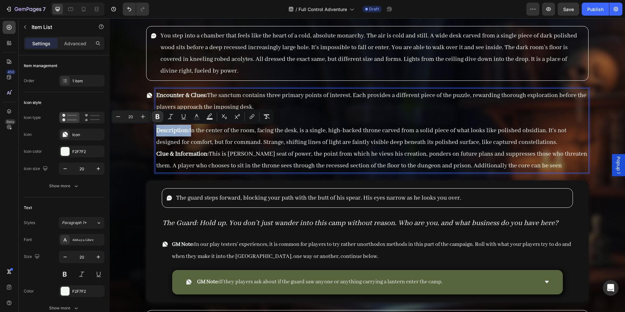
drag, startPoint x: 190, startPoint y: 130, endPoint x: 147, endPoint y: 131, distance: 43.6
click at [147, 131] on div "Encounter & Clues: The sanctum contains three primary points of interest. Each …" at bounding box center [367, 131] width 442 height 84
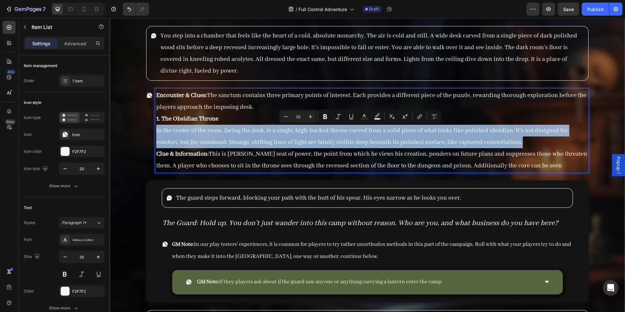
drag, startPoint x: 502, startPoint y: 139, endPoint x: 139, endPoint y: 127, distance: 362.6
click at [139, 127] on div "GM Note: Baron's office is the final stop before the players can fully understa…" at bounding box center [367, 227] width 515 height 490
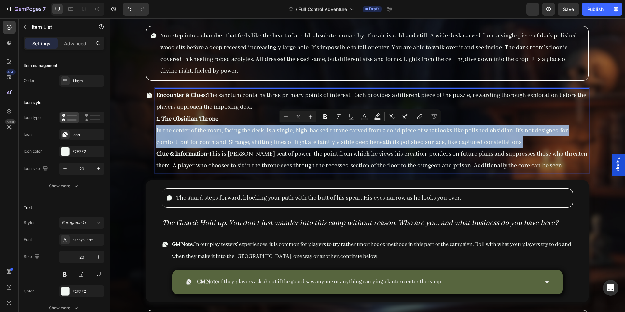
copy p "In the center of the room, facing the desk, is a single, high-backed throne car…"
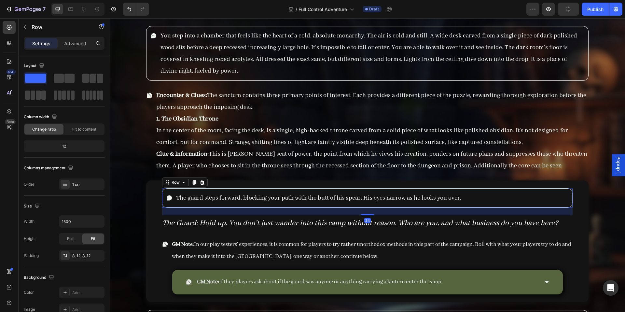
click at [170, 189] on div "The guard steps forward, blocking your path with the butt of his spear. His eye…" at bounding box center [367, 198] width 411 height 20
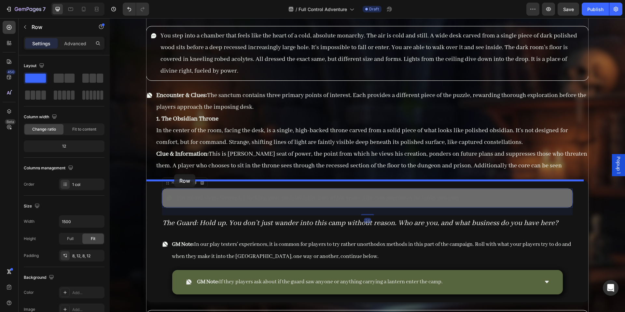
drag, startPoint x: 174, startPoint y: 182, endPoint x: 174, endPoint y: 174, distance: 7.5
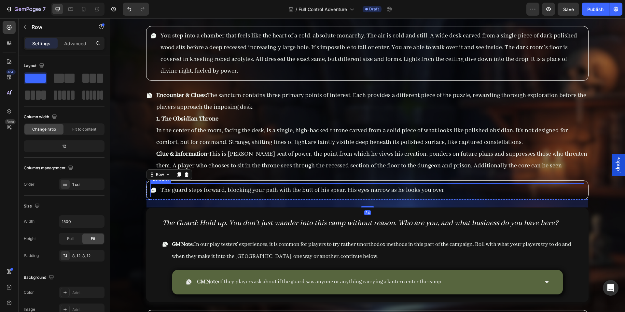
click at [216, 190] on span "The guard steps forward, blocking your path with the butt of his spear. His eye…" at bounding box center [303, 190] width 285 height 8
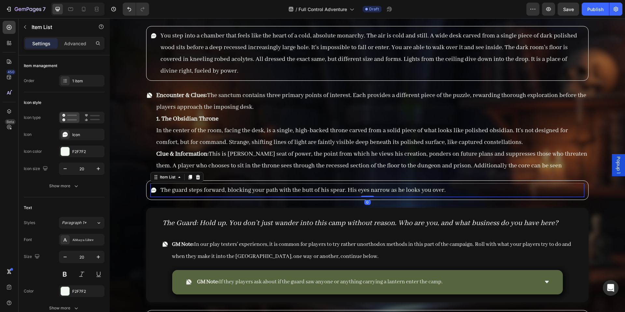
click at [216, 190] on span "The guard steps forward, blocking your path with the butt of his spear. His eye…" at bounding box center [303, 190] width 285 height 8
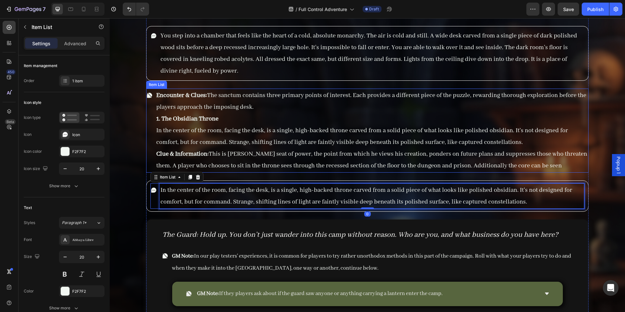
click at [243, 156] on p "Clue & Information: This is Baron's seat of power, the point from which he view…" at bounding box center [371, 159] width 431 height 23
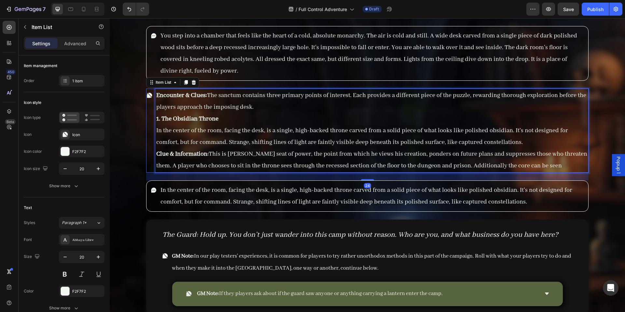
click at [215, 156] on p "Clue & Information: This is Baron's seat of power, the point from which he view…" at bounding box center [371, 159] width 431 height 23
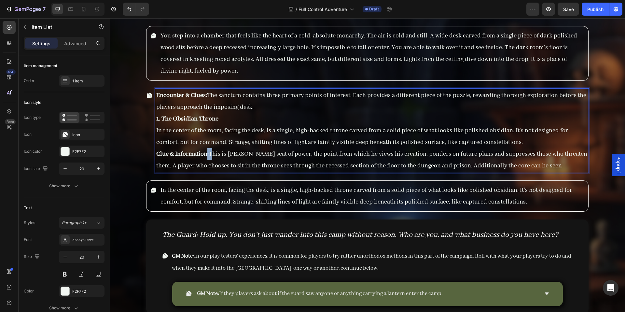
drag, startPoint x: 212, startPoint y: 156, endPoint x: 207, endPoint y: 154, distance: 5.3
click at [207, 154] on p "Clue & Information: This is Baron's seat of power, the point from which he view…" at bounding box center [371, 159] width 431 height 23
click at [210, 154] on p "Clue & Information: This is Baron's seat of power, the point from which he view…" at bounding box center [371, 159] width 431 height 23
click at [550, 168] on p "Clue & Information: This is Baron's seat of power, the point from which he view…" at bounding box center [371, 159] width 431 height 23
drag, startPoint x: 546, startPoint y: 165, endPoint x: 461, endPoint y: 164, distance: 85.0
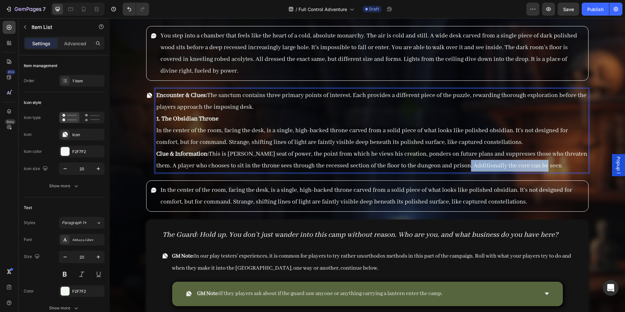
click at [461, 164] on p "Clue & Information: This is Baron's seat of power, the point from which he view…" at bounding box center [371, 159] width 431 height 23
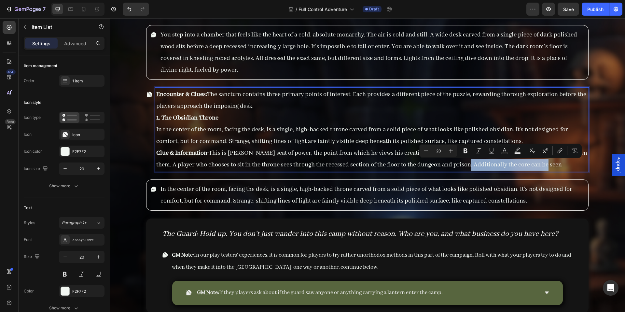
scroll to position [6364, 0]
click at [536, 166] on p "Clue & Information: This is Baron's seat of power, the point from which he view…" at bounding box center [371, 158] width 431 height 23
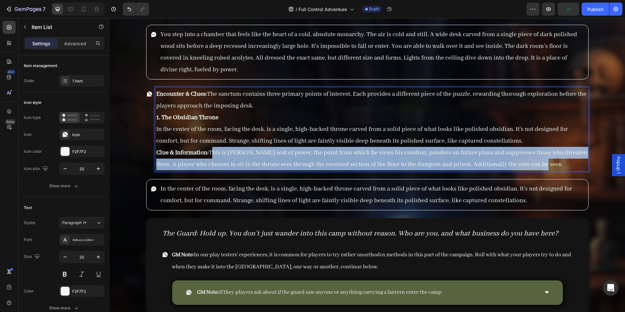
drag, startPoint x: 549, startPoint y: 164, endPoint x: 212, endPoint y: 151, distance: 337.6
click at [212, 151] on p "Clue & Information: This is Baron's seat of power, the point from which he view…" at bounding box center [371, 158] width 431 height 23
copy p "This is [PERSON_NAME] seat of power, the point from which he views his creation…"
click at [255, 152] on p "Clue & Information: This is Baron's seat of power, the point from which he view…" at bounding box center [371, 158] width 431 height 23
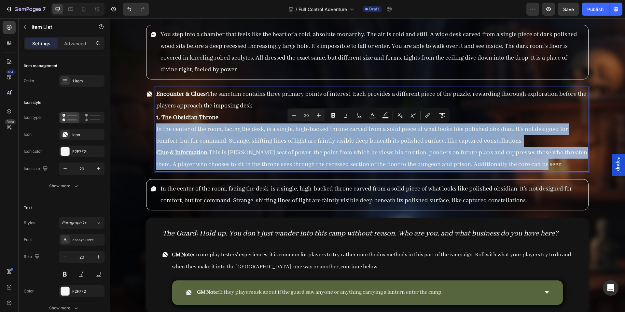
drag, startPoint x: 547, startPoint y: 162, endPoint x: 157, endPoint y: 124, distance: 392.6
click at [157, 124] on div "Encounter & Clues: The sanctum contains three primary points of interest. Each …" at bounding box center [371, 129] width 433 height 84
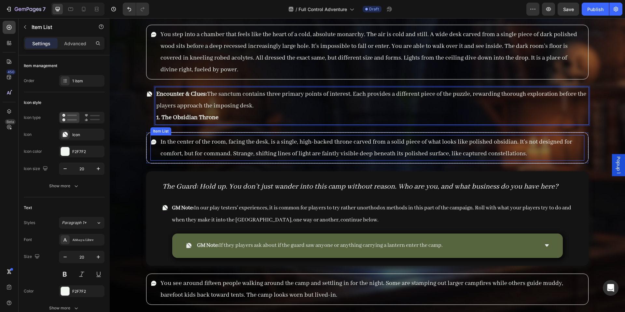
scroll to position [6363, 0]
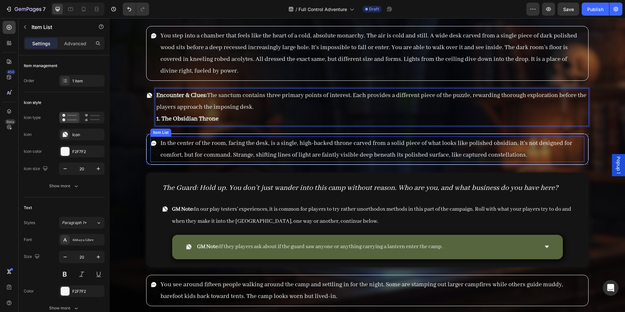
click at [164, 158] on span "In the center of the room, facing the desk, is a single, high-backed throne car…" at bounding box center [367, 149] width 412 height 20
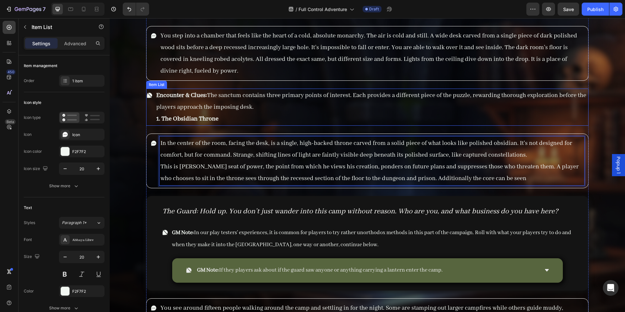
click at [206, 122] on strong "1. The Obsidian Throne" at bounding box center [187, 119] width 62 height 8
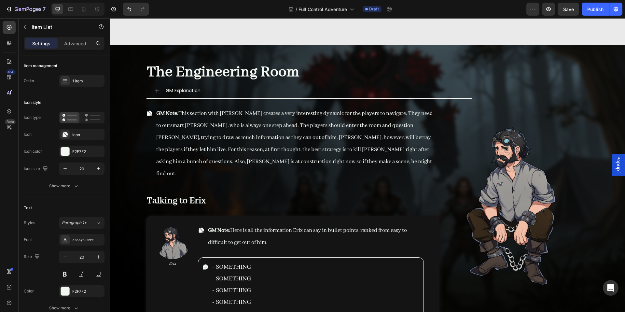
scroll to position [5778, 0]
click at [194, 194] on h2 "Talking to Erix" at bounding box center [292, 201] width 293 height 14
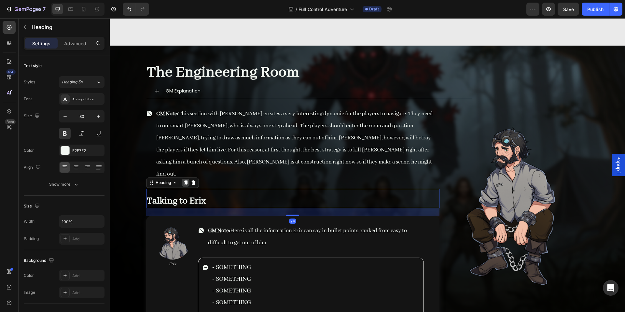
click at [185, 181] on icon at bounding box center [186, 183] width 4 height 5
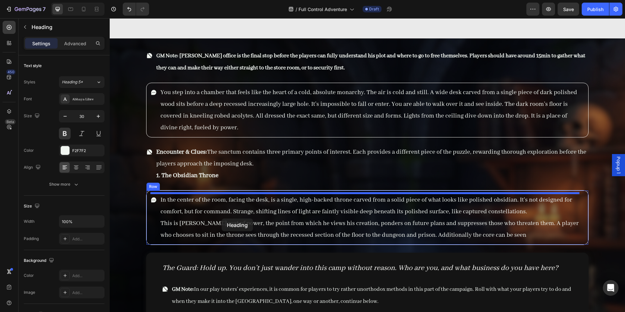
scroll to position [6333, 0]
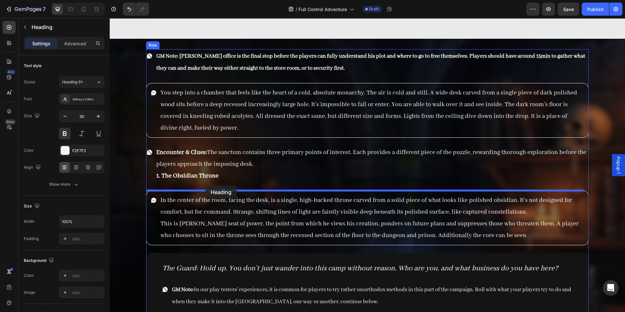
drag, startPoint x: 163, startPoint y: 198, endPoint x: 205, endPoint y: 186, distance: 44.3
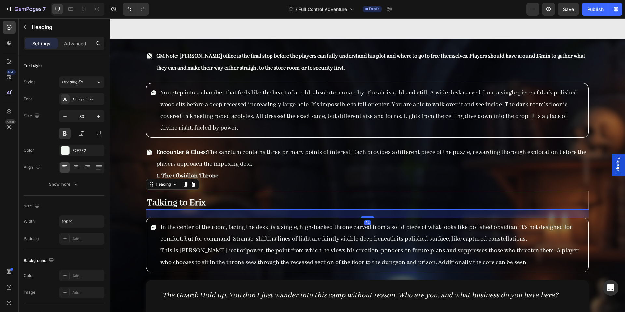
click at [191, 196] on h2 "Talking to Erix" at bounding box center [367, 203] width 442 height 14
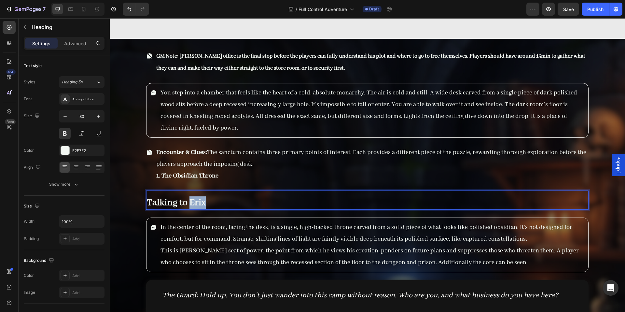
click at [191, 196] on p "Talking to Erix" at bounding box center [367, 202] width 441 height 13
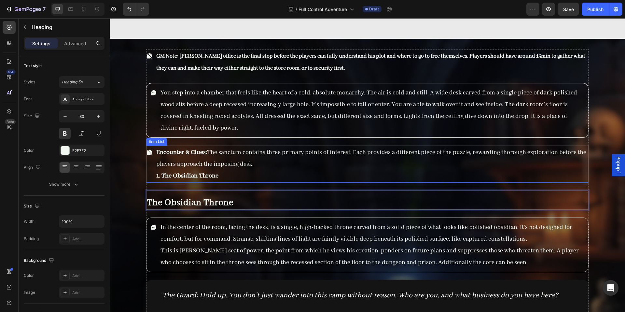
click at [190, 182] on div "Encounter & Clues: The sanctum contains three primary points of interest. Each …" at bounding box center [371, 164] width 433 height 37
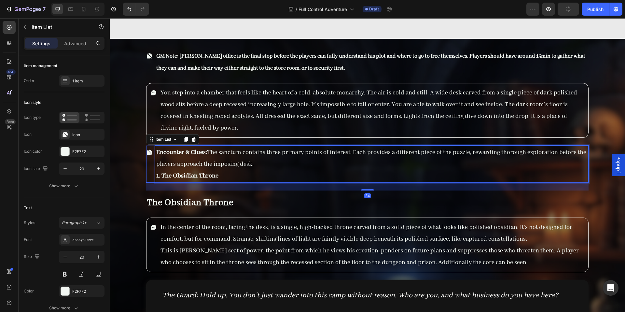
click at [212, 176] on strong "1. The Obsidian Throne" at bounding box center [187, 176] width 62 height 8
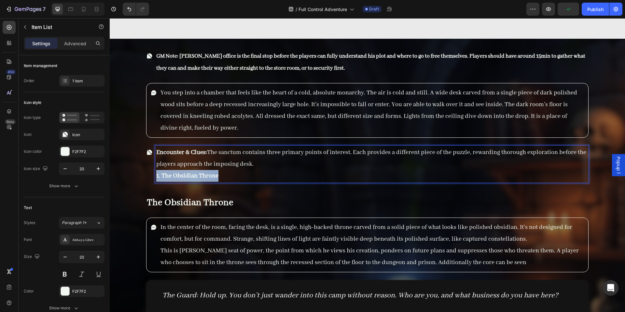
drag, startPoint x: 232, startPoint y: 177, endPoint x: 149, endPoint y: 176, distance: 82.7
click at [149, 176] on div "Encounter & Clues: The sanctum contains three primary points of interest. Each …" at bounding box center [367, 164] width 442 height 37
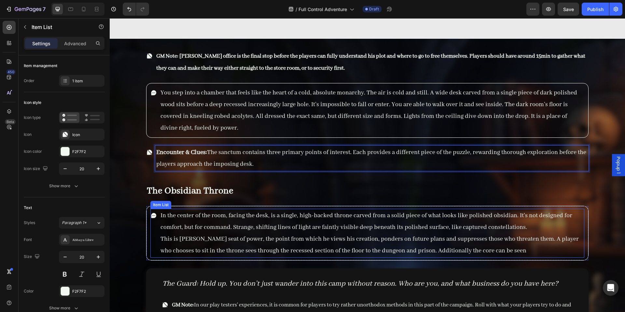
scroll to position [6379, 0]
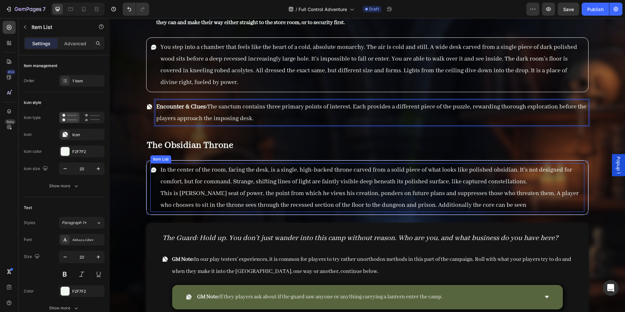
click at [527, 182] on p "In the center of the room, facing the desk, is a single, high-backed throne car…" at bounding box center [372, 175] width 423 height 23
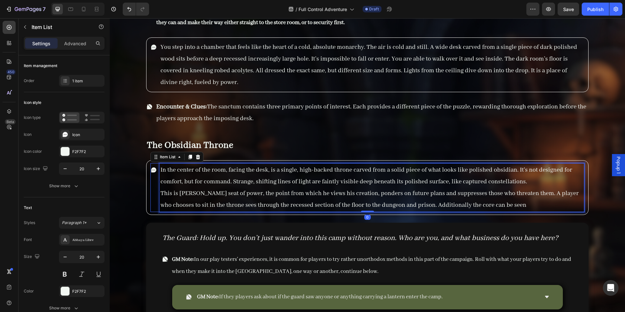
click at [527, 182] on p "In the center of the room, facing the desk, is a single, high-backed throne car…" at bounding box center [372, 175] width 423 height 23
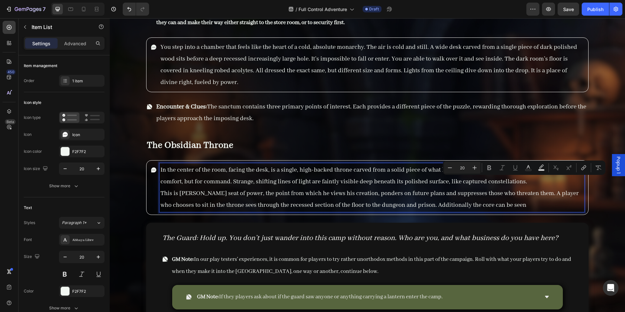
click at [525, 185] on p "In the center of the room, facing the desk, is a single, high-backed throne car…" at bounding box center [372, 175] width 423 height 23
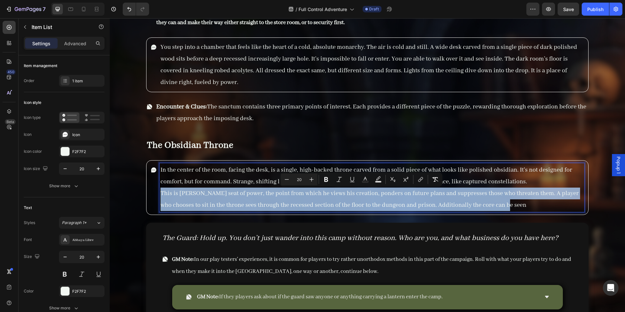
drag, startPoint x: 521, startPoint y: 206, endPoint x: 161, endPoint y: 197, distance: 359.6
click at [161, 197] on p "This is [PERSON_NAME] seat of power, the point from which he views his creation…" at bounding box center [372, 199] width 423 height 23
copy span "This is [PERSON_NAME] seat of power, the point from which he views his creation…"
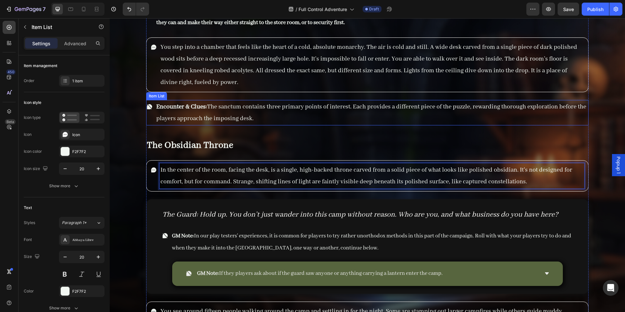
click at [143, 119] on div "GM Note: Baron's office is the final stop before the players can fully understa…" at bounding box center [367, 228] width 515 height 470
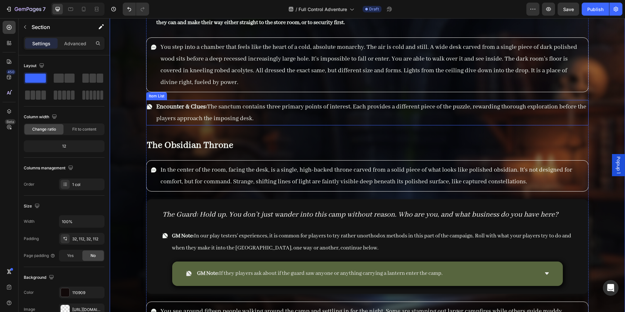
click at [148, 116] on div "Encounter & Clues: The sanctum contains three primary points of interest. Each …" at bounding box center [367, 112] width 442 height 25
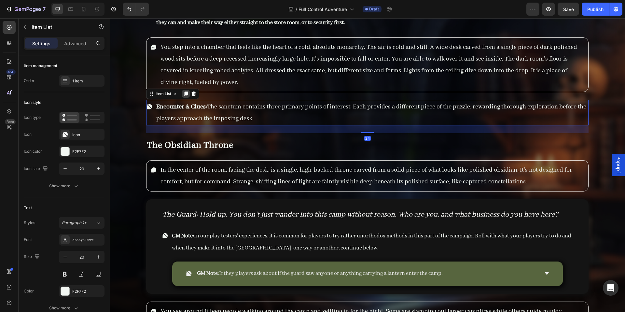
click at [187, 96] on icon at bounding box center [185, 93] width 5 height 5
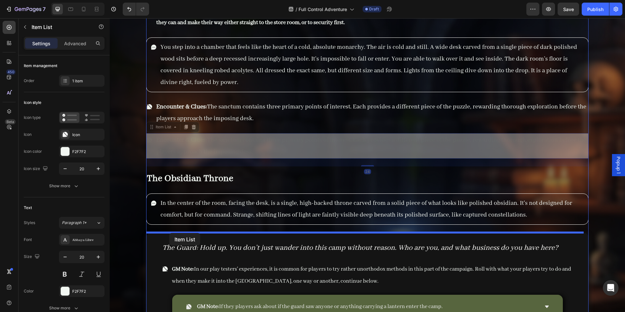
drag, startPoint x: 157, startPoint y: 129, endPoint x: 169, endPoint y: 233, distance: 104.6
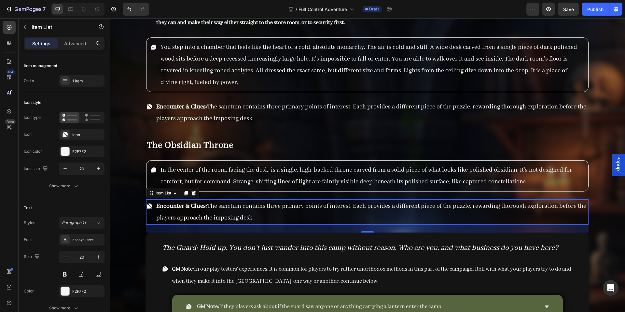
click at [285, 218] on p "Encounter & Clues: The sanctum contains three primary points of interest. Each …" at bounding box center [371, 211] width 431 height 23
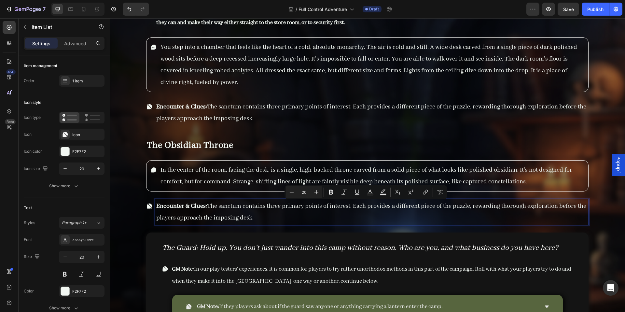
drag, startPoint x: 239, startPoint y: 214, endPoint x: 209, endPoint y: 205, distance: 30.8
click at [209, 205] on p "Encounter & Clues: The sanctum contains three primary points of interest. Each …" at bounding box center [371, 211] width 431 height 23
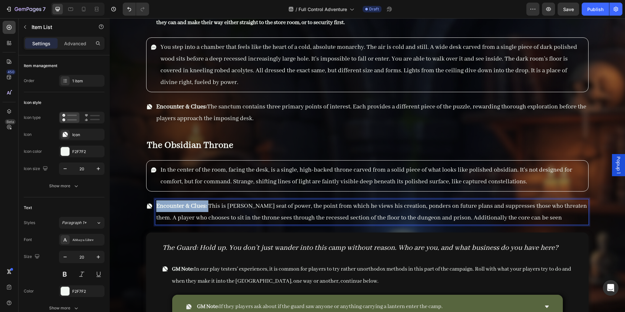
drag, startPoint x: 207, startPoint y: 207, endPoint x: 157, endPoint y: 207, distance: 50.8
click at [157, 207] on p "Encounter & Clues: This is Baron's seat of power, the point from which he views…" at bounding box center [371, 211] width 431 height 23
click at [200, 210] on p "Information: This is Baron's seat of power, the point from which he views his c…" at bounding box center [371, 211] width 431 height 23
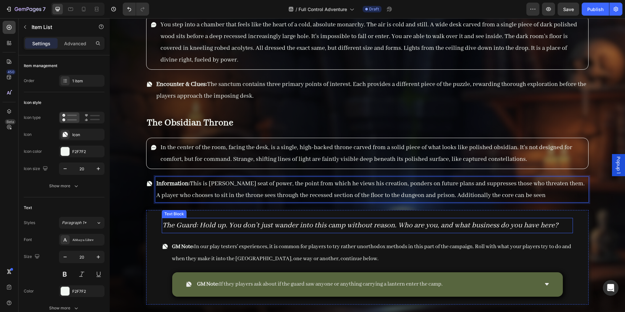
scroll to position [6410, 0]
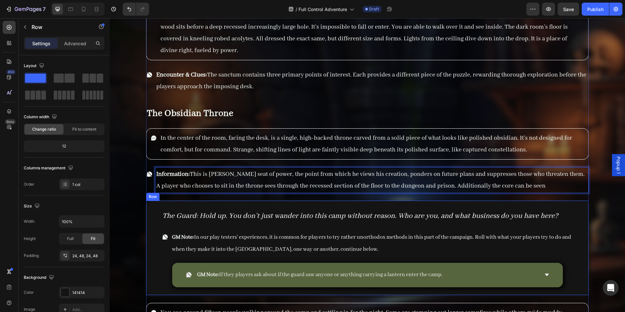
click at [154, 205] on div "The Guard: Hold up. You don’t just wander into this camp without reason. Who ar…" at bounding box center [367, 248] width 442 height 94
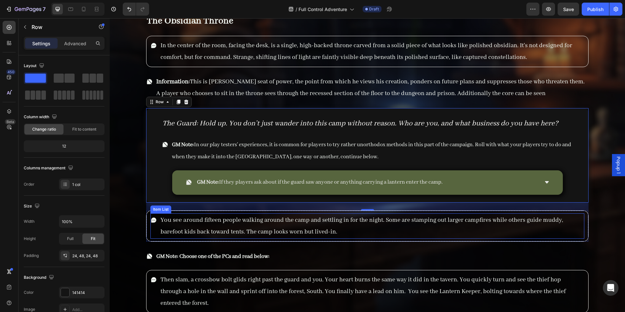
scroll to position [6531, 0]
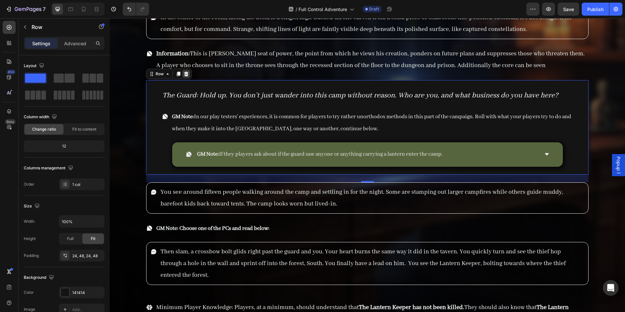
click at [185, 73] on icon at bounding box center [186, 74] width 4 height 5
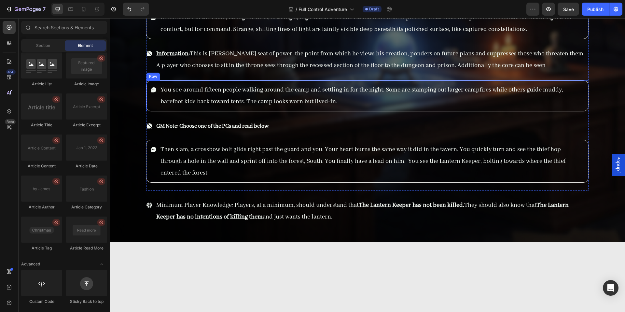
click at [150, 111] on div "You see a round fifteen people walking around the camp and settling in for the …" at bounding box center [367, 95] width 442 height 31
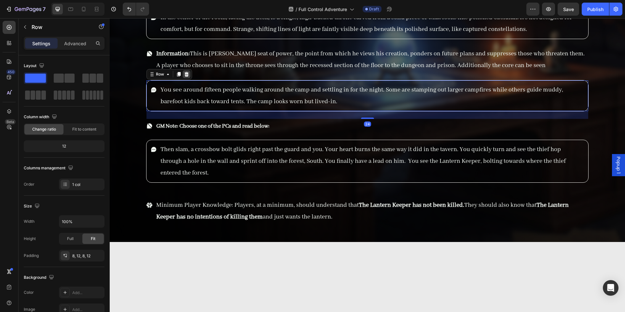
click at [187, 74] on icon at bounding box center [187, 74] width 4 height 5
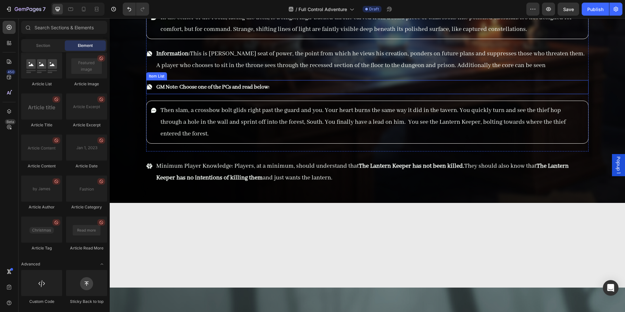
click at [152, 93] on div "GM Note: Choose one of the PCs and read below:" at bounding box center [208, 87] width 124 height 14
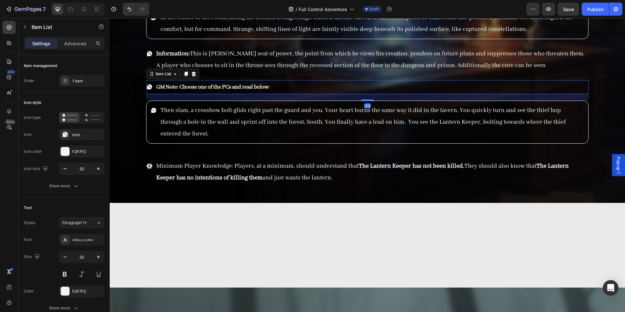
drag, startPoint x: 193, startPoint y: 72, endPoint x: 172, endPoint y: 104, distance: 38.7
click at [193, 72] on icon at bounding box center [194, 74] width 4 height 5
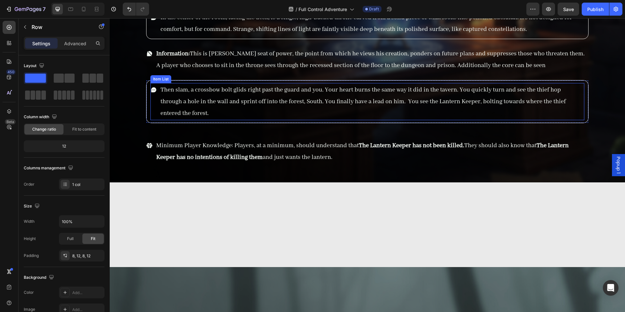
click at [149, 118] on div "Then slam, a crossbow bolt glids right past the guard and you. Your heart burns…" at bounding box center [367, 101] width 442 height 43
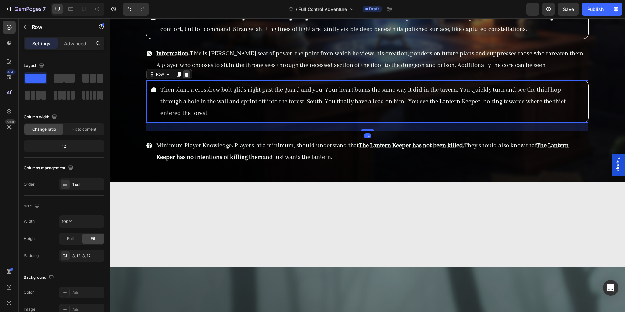
click at [189, 72] on icon at bounding box center [186, 74] width 5 height 5
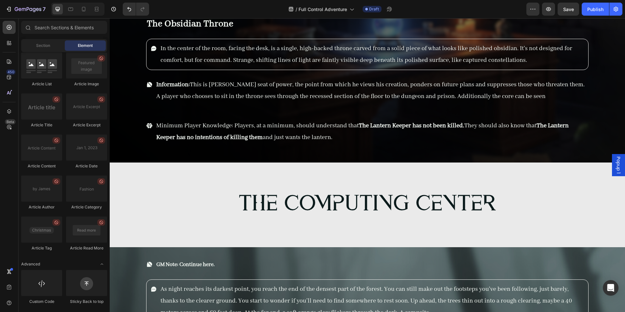
scroll to position [6667, 0]
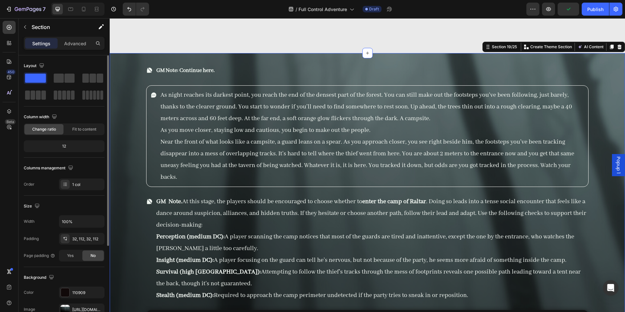
scroll to position [12, 0]
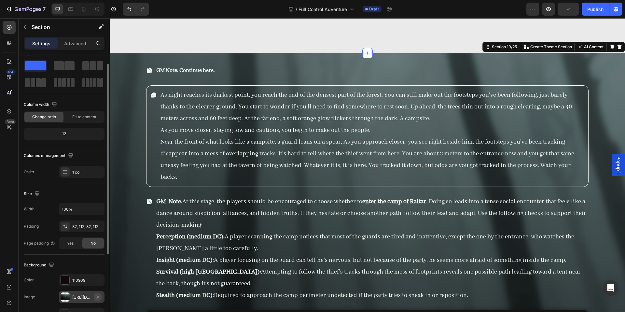
click at [100, 299] on button "button" at bounding box center [98, 297] width 8 height 8
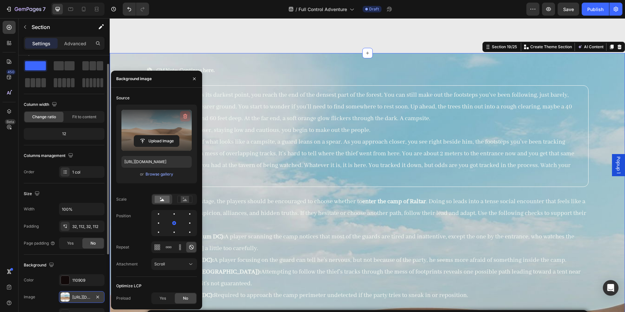
click at [183, 117] on icon "button" at bounding box center [185, 116] width 7 height 7
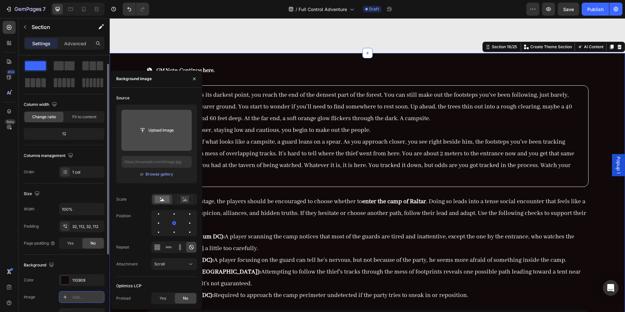
click at [158, 136] on button "Upload Image" at bounding box center [157, 130] width 46 height 12
click at [156, 131] on input "file" at bounding box center [156, 130] width 45 height 11
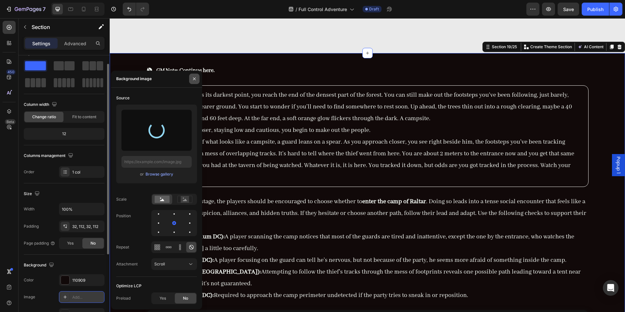
type input "[URL][DOMAIN_NAME]"
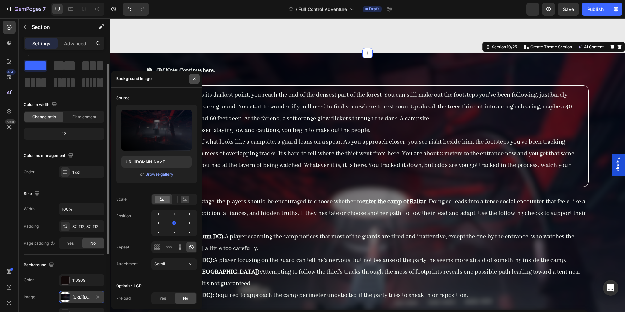
click at [194, 81] on icon "button" at bounding box center [194, 78] width 5 height 5
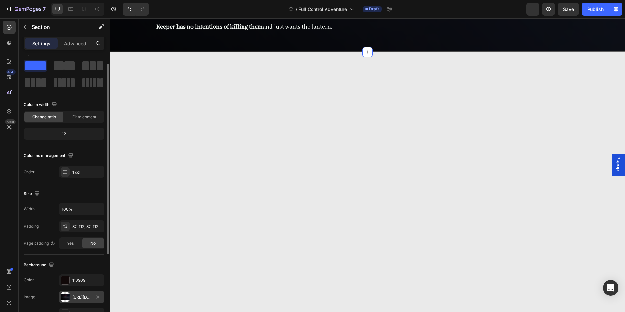
scroll to position [6426, 0]
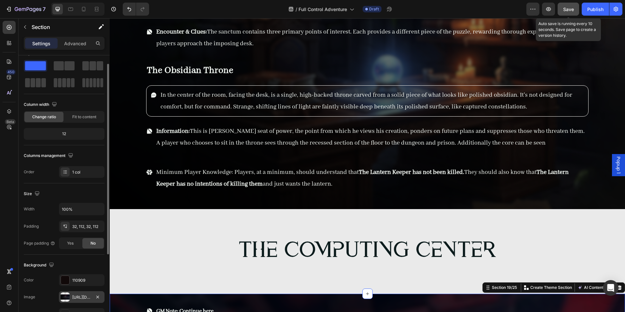
click at [569, 11] on span "Save" at bounding box center [568, 10] width 11 height 6
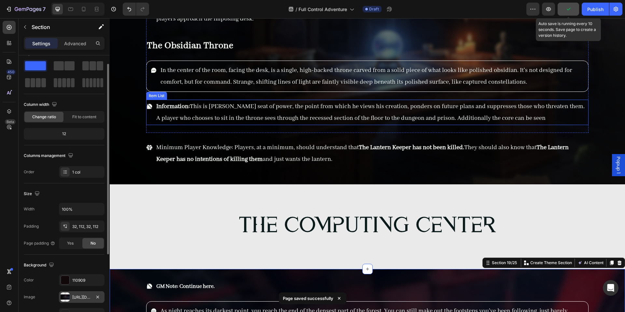
scroll to position [6481, 0]
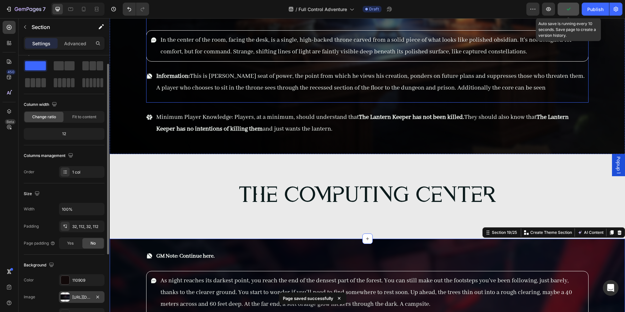
click at [334, 16] on div "/ Full Control Adventure" at bounding box center [321, 9] width 72 height 16
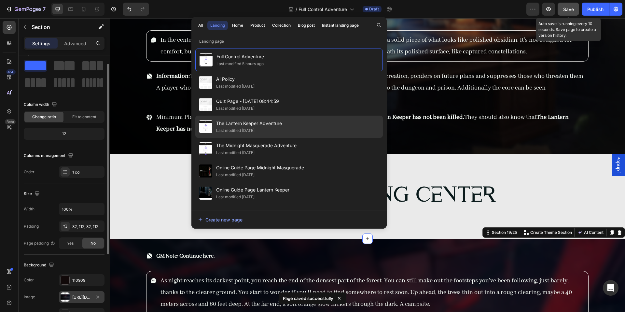
click at [248, 123] on span "The Lantern Keeper Adventure" at bounding box center [249, 123] width 66 height 8
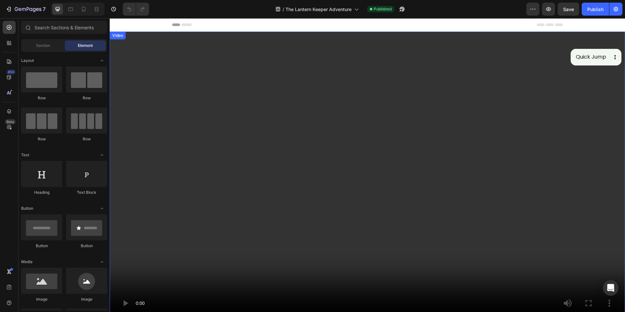
click at [365, 111] on video at bounding box center [367, 177] width 515 height 290
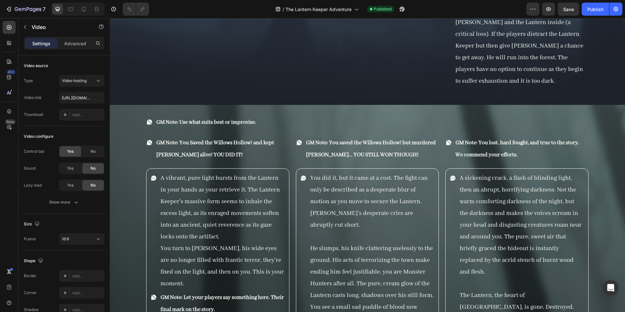
scroll to position [10553, 0]
click at [238, 193] on p "A vibrant, pure light bursts from the Lantern in your hands as your retrieve it…" at bounding box center [223, 207] width 124 height 70
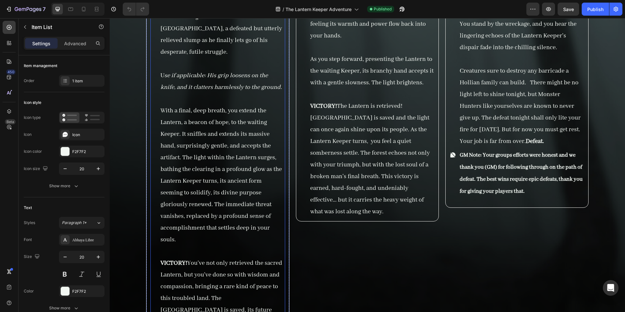
scroll to position [10944, 0]
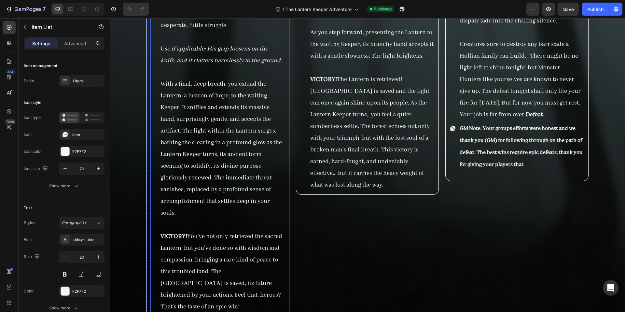
click at [255, 169] on p "With a final, deep breath, you extend the Lantern, a beacon of hope, to the wai…" at bounding box center [223, 148] width 124 height 141
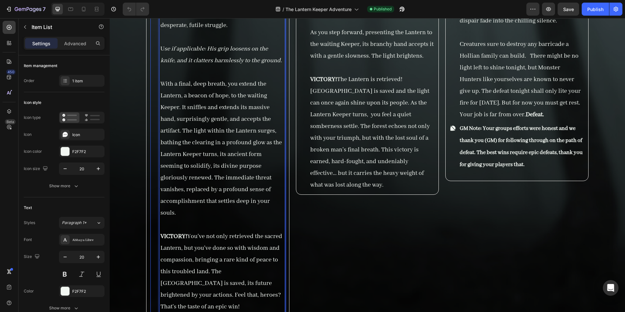
click at [255, 169] on p "With a final, deep breath, you extend the Lantern, a beacon of hope, to the wai…" at bounding box center [223, 148] width 124 height 141
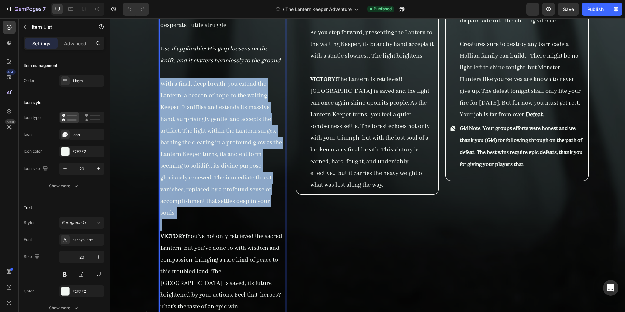
click at [255, 169] on p "With a final, deep breath, you extend the Lantern, a beacon of hope, to the wai…" at bounding box center [223, 148] width 124 height 141
click at [260, 190] on p "With a final, deep breath, you extend the Lantern, a beacon of hope, to the wai…" at bounding box center [223, 148] width 124 height 141
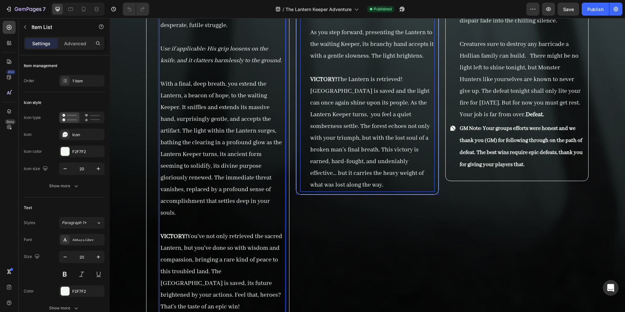
scroll to position [10804, 0]
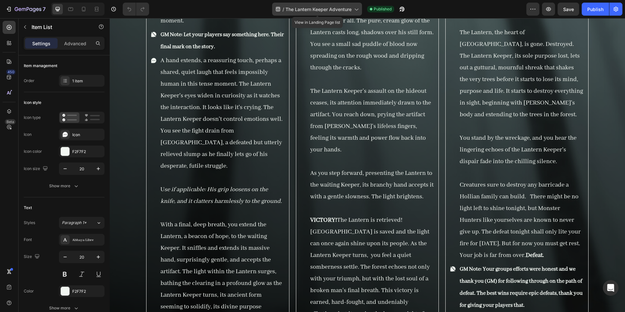
click at [338, 8] on span "The Lantern Keeper Adventure" at bounding box center [319, 9] width 66 height 7
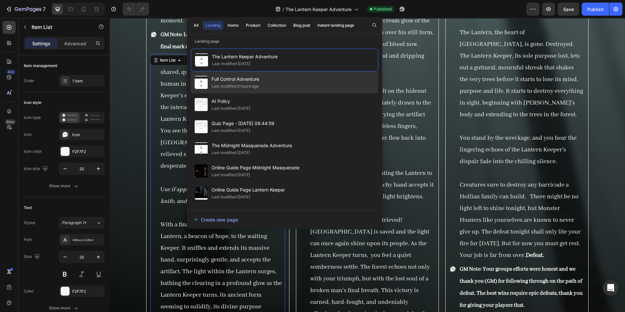
click at [253, 86] on div "Last modified 6 hours ago" at bounding box center [235, 86] width 47 height 7
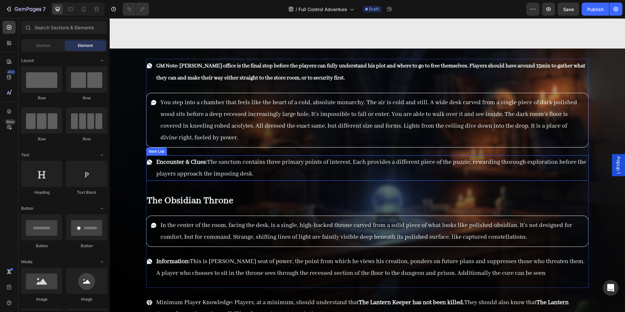
scroll to position [6476, 0]
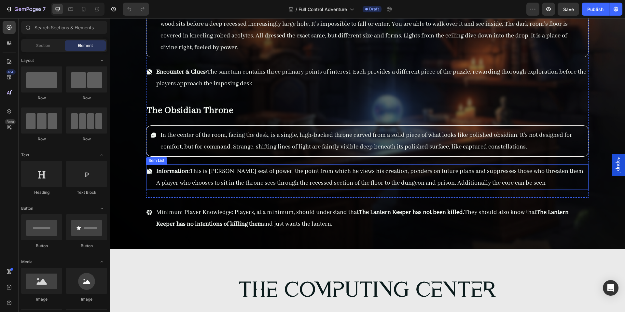
click at [319, 150] on span "In the center of the room, facing the desk, is a single, high-backed throne car…" at bounding box center [367, 141] width 412 height 20
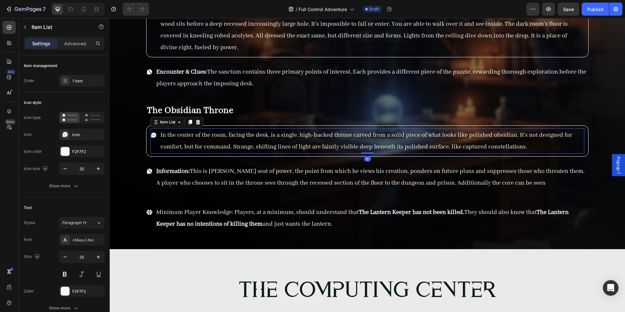
click at [319, 150] on span "In the center of the room, facing the desk, is a single, high-backed throne car…" at bounding box center [367, 141] width 412 height 20
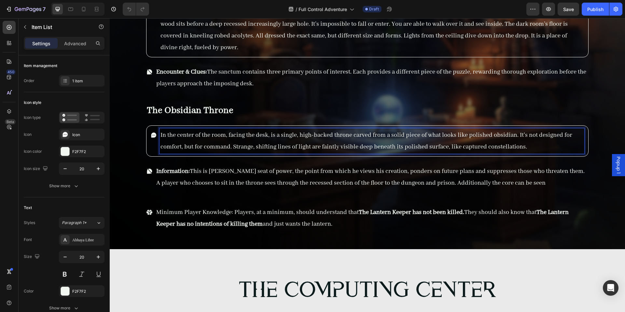
click at [398, 147] on span "In the center of the room, facing the desk, is a single, high-backed throne car…" at bounding box center [367, 141] width 412 height 20
click at [466, 152] on p "In the center of the room, facing the desk, is a single, high-backed throne car…" at bounding box center [372, 140] width 423 height 23
click at [524, 147] on span "In the center of the room, facing the desk, is a single, high-backed throne car…" at bounding box center [367, 141] width 412 height 20
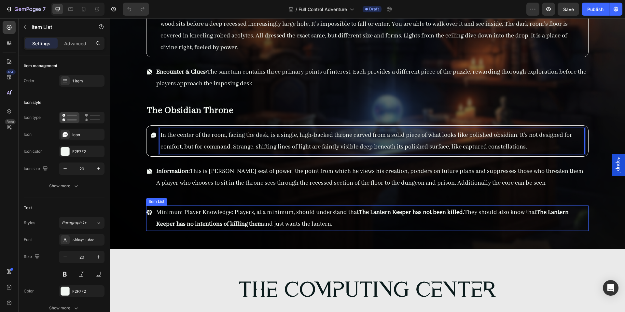
click at [340, 224] on p "Minimum Player Knowledge: Players, at a minimum, should understand that The Lan…" at bounding box center [371, 217] width 431 height 23
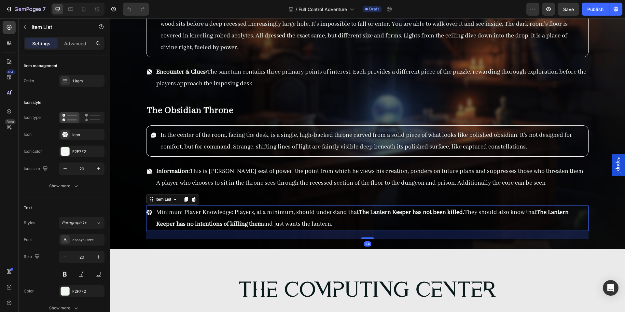
click at [340, 224] on p "Minimum Player Knowledge: Players, at a minimum, should understand that The Lan…" at bounding box center [371, 217] width 431 height 23
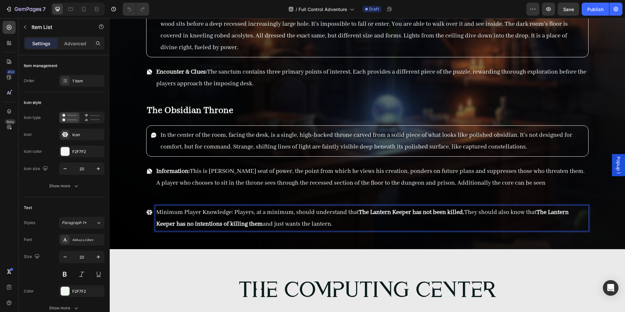
click at [340, 224] on p "Minimum Player Knowledge: Players, at a minimum, should understand that The Lan…" at bounding box center [371, 217] width 431 height 23
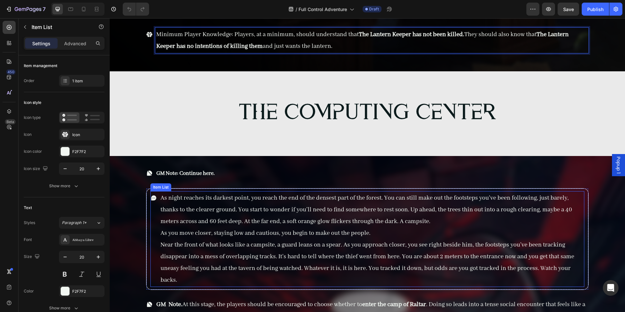
scroll to position [6693, 0]
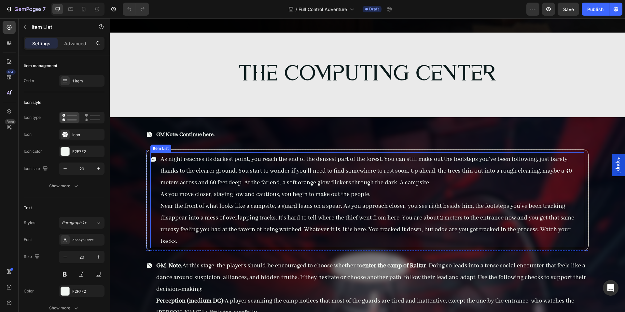
click at [314, 176] on p "As night reaches its darkest point, you reach the end of the densest part of th…" at bounding box center [372, 170] width 423 height 35
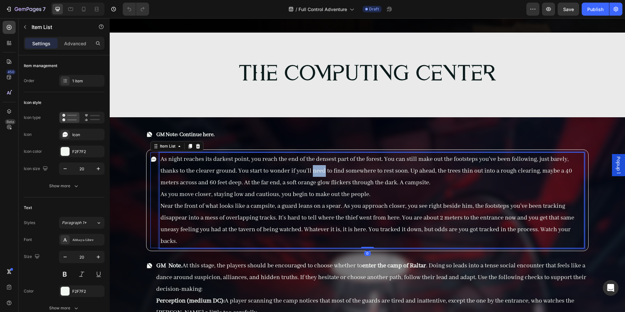
click at [314, 176] on p "As night reaches its darkest point, you reach the end of the densest part of th…" at bounding box center [372, 170] width 423 height 35
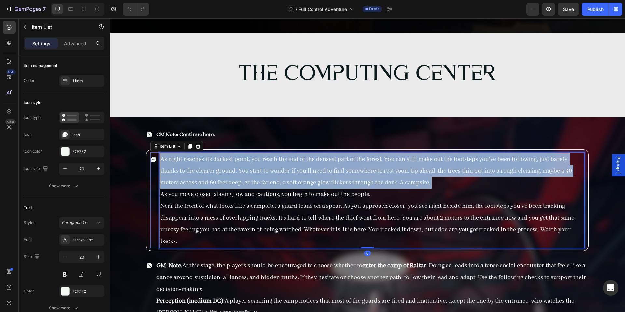
click at [314, 176] on p "As night reaches its darkest point, you reach the end of the densest part of th…" at bounding box center [372, 170] width 423 height 35
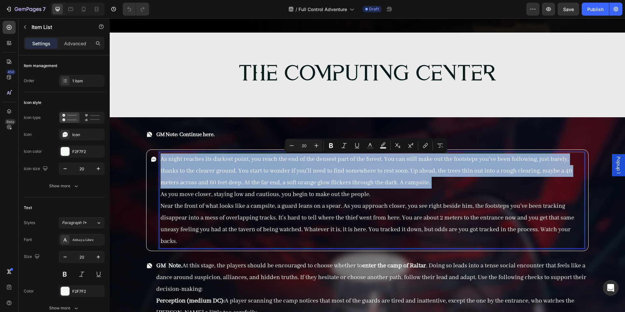
click at [314, 176] on p "As night reaches its darkest point, you reach the end of the densest part of th…" at bounding box center [372, 170] width 423 height 35
click at [309, 187] on p "As night reaches its darkest point, you reach the end of the densest part of th…" at bounding box center [372, 170] width 423 height 35
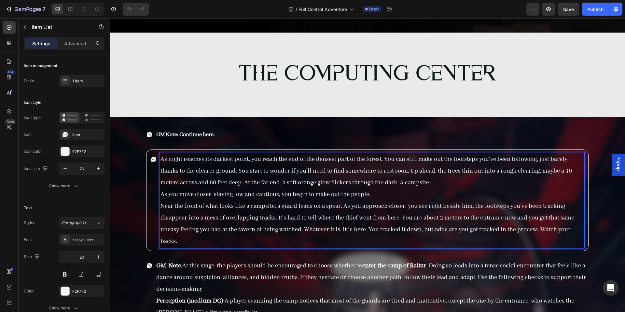
click at [305, 194] on p "As you move closer, staying low and cautious, you begin to make out the people." at bounding box center [372, 195] width 423 height 12
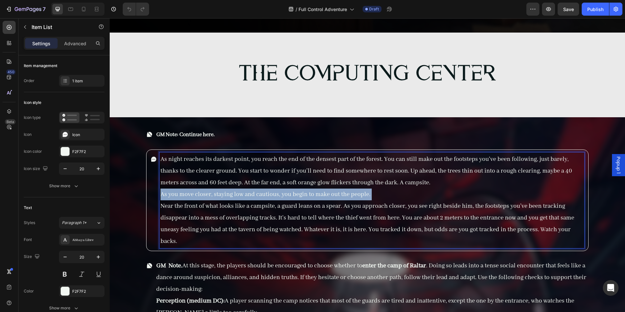
click at [305, 194] on p "As you move closer, staying low and cautious, you begin to make out the people." at bounding box center [372, 195] width 423 height 12
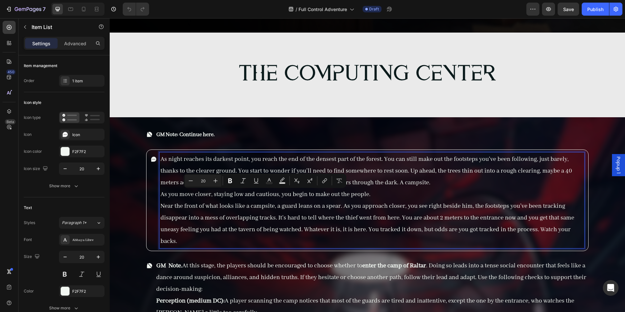
click at [283, 220] on p "Near the front of what looks like a campsite, a guard leans on a spear. As you …" at bounding box center [372, 223] width 423 height 47
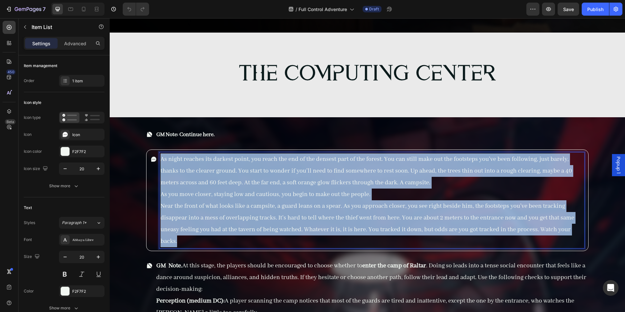
drag, startPoint x: 207, startPoint y: 237, endPoint x: 160, endPoint y: 157, distance: 92.8
click at [160, 157] on div "As night reaches its darkest point, you reach the end of the densest part of th…" at bounding box center [372, 200] width 425 height 96
click at [220, 191] on p "As you move closer, staying low and cautious, you begin to make out the people." at bounding box center [372, 195] width 423 height 12
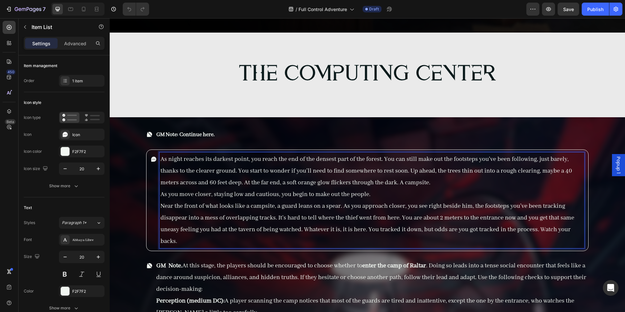
click at [222, 189] on p "As you move closer, staying low and cautious, you begin to make out the people." at bounding box center [372, 195] width 423 height 12
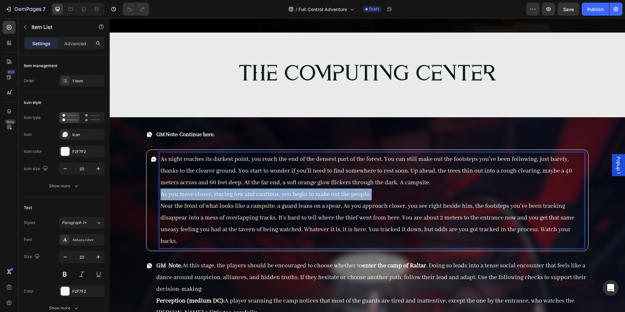
click at [222, 189] on p "As you move closer, staying low and cautious, you begin to make out the people." at bounding box center [372, 195] width 423 height 12
click at [235, 200] on p "Near the front of what looks like a campsite, a guard leans on a spear. As you …" at bounding box center [372, 223] width 423 height 47
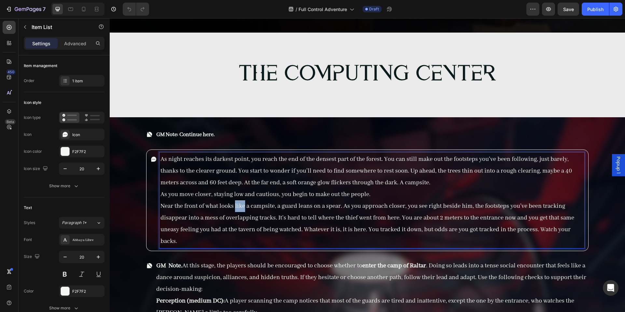
click at [235, 200] on p "Near the front of what looks like a campsite, a guard leans on a spear. As you …" at bounding box center [372, 223] width 423 height 47
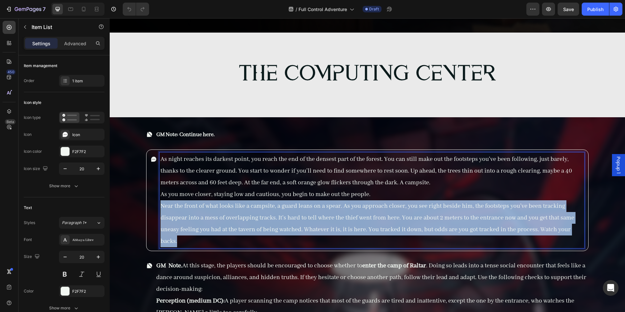
click at [235, 200] on p "Near the front of what looks like a campsite, a guard leans on a spear. As you …" at bounding box center [372, 223] width 423 height 47
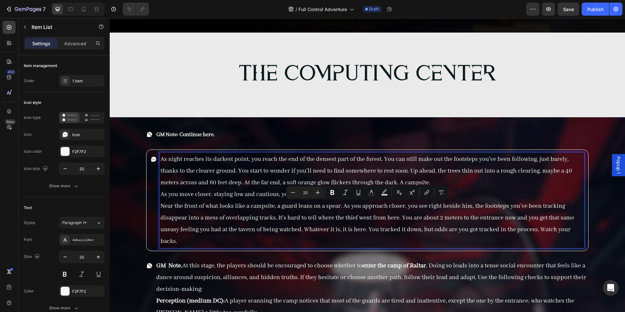
click at [234, 180] on p "As night reaches its darkest point, you reach the end of the densest part of th…" at bounding box center [372, 170] width 423 height 35
click at [229, 201] on p "Near the front of what looks like a campsite, a guard leans on a spear. As you …" at bounding box center [372, 223] width 423 height 47
click at [223, 199] on p "As you move closer, staying low and cautious, you begin to make out the people." at bounding box center [372, 195] width 423 height 12
click at [191, 233] on p "Near the front of what looks like a campsite, a guard leans on a spear. As you …" at bounding box center [372, 223] width 423 height 47
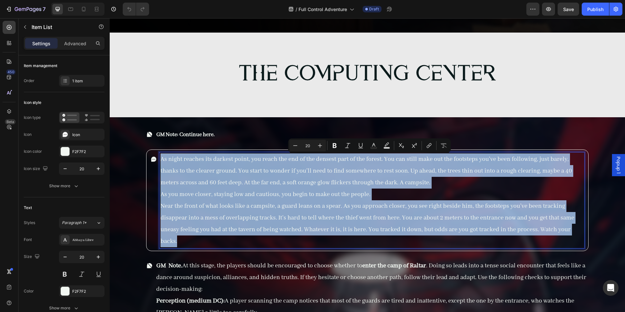
drag, startPoint x: 187, startPoint y: 244, endPoint x: 162, endPoint y: 160, distance: 87.3
click at [162, 160] on div "As night reaches its darkest point, you reach the end of the densest part of th…" at bounding box center [372, 200] width 425 height 96
click at [199, 136] on strong "GM Note: Continue here." at bounding box center [185, 134] width 59 height 7
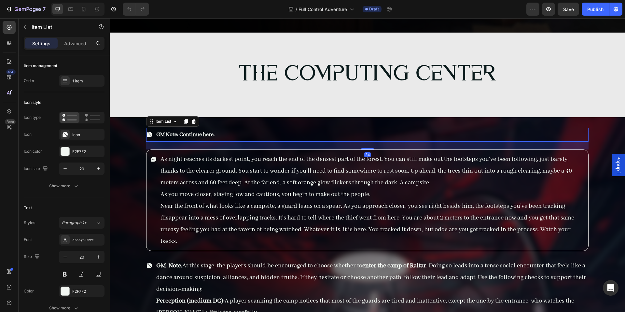
click at [200, 135] on strong "GM Note: Continue here." at bounding box center [185, 134] width 59 height 7
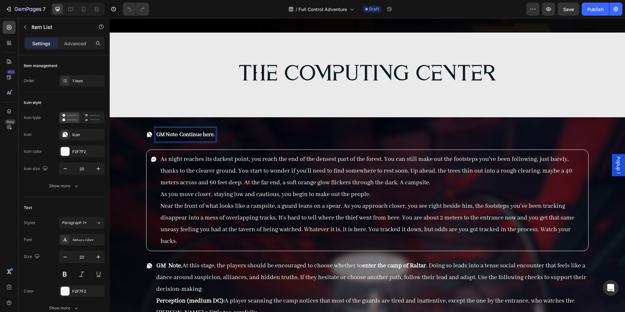
drag, startPoint x: 208, startPoint y: 134, endPoint x: 214, endPoint y: 135, distance: 5.7
click at [209, 134] on strong "GM Note: Continue here." at bounding box center [185, 134] width 59 height 7
click at [215, 136] on strong "GM Note: Continue here." at bounding box center [185, 134] width 59 height 7
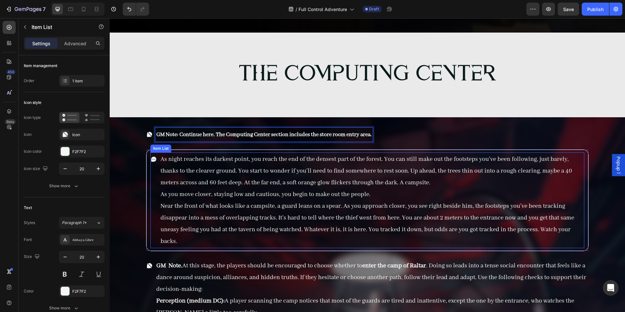
click at [275, 219] on p "Near the front of what looks like a campsite, a guard leans on a spear. As you …" at bounding box center [372, 223] width 423 height 47
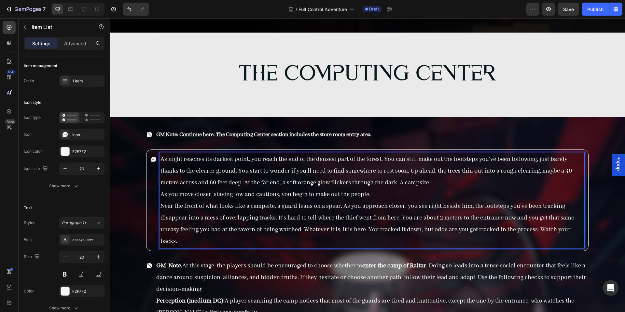
click at [248, 246] on p "Near the front of what looks like a campsite, a guard leans on a spear. As you …" at bounding box center [372, 223] width 423 height 47
click at [253, 227] on p "Near the front of what looks like a campsite, a guard leans on a spear. As you …" at bounding box center [372, 223] width 423 height 47
click at [252, 225] on p "Near the front of what looks like a campsite, a guard leans on a spear. As you …" at bounding box center [372, 223] width 423 height 47
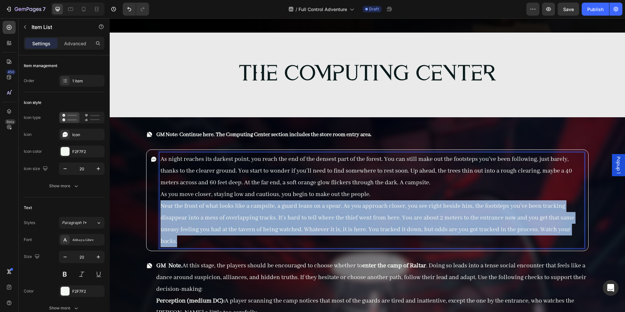
click at [252, 225] on p "Near the front of what looks like a campsite, a guard leans on a spear. As you …" at bounding box center [372, 223] width 423 height 47
drag, startPoint x: 252, startPoint y: 225, endPoint x: 251, endPoint y: 221, distance: 4.0
click at [252, 222] on p "Near the front of what looks like a campsite, a guard leans on a spear. As you …" at bounding box center [372, 223] width 423 height 47
click at [237, 235] on p "Near the front of what looks like a campsite, a guard leans on a spear. As you …" at bounding box center [372, 223] width 423 height 47
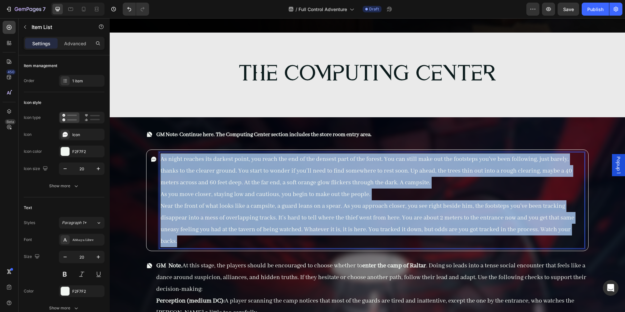
drag, startPoint x: 199, startPoint y: 238, endPoint x: 157, endPoint y: 156, distance: 92.5
click at [157, 156] on div "As night reaches its darkest point, you reach the end of the densest part of th…" at bounding box center [367, 200] width 434 height 96
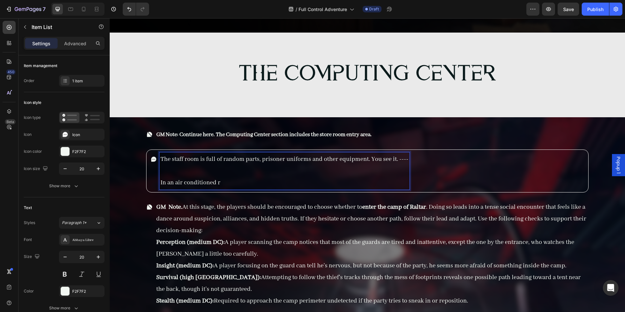
click at [243, 183] on p "In an air conditioned r" at bounding box center [285, 183] width 248 height 12
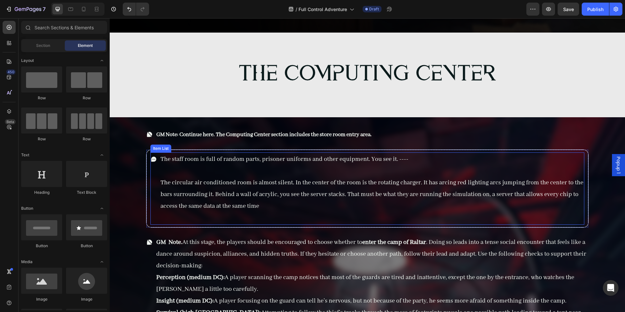
click at [306, 208] on p "The circular air conditioned room is almost silent. In the center of the room i…" at bounding box center [372, 194] width 423 height 35
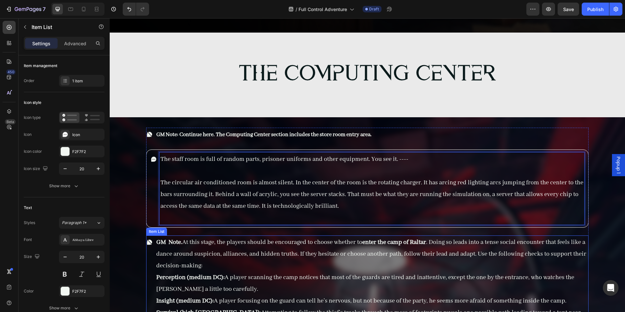
click at [243, 270] on p "GM Note. At this stage, the players should be encouraged to choose whether to e…" at bounding box center [371, 253] width 431 height 35
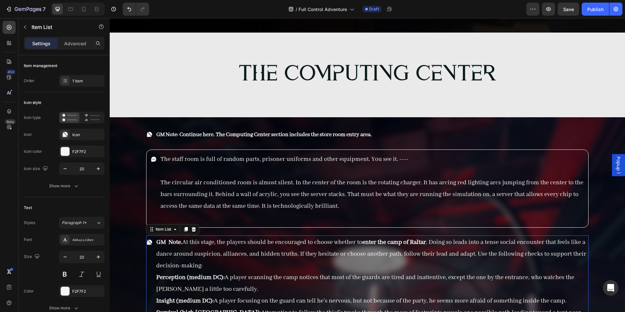
click at [243, 270] on p "GM Note. At this stage, the players should be encouraged to choose whether to e…" at bounding box center [371, 253] width 431 height 35
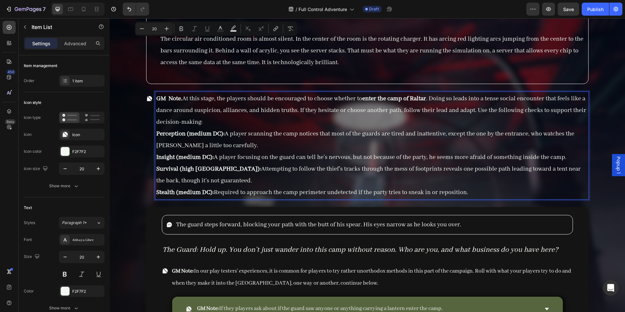
scroll to position [6786, 0]
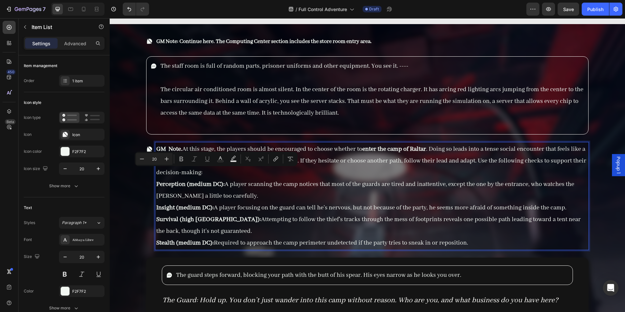
click at [448, 224] on p "Survival (high DC): Attempting to follow the thief’s tracks through the mess of…" at bounding box center [371, 225] width 431 height 23
drag, startPoint x: 480, startPoint y: 238, endPoint x: 185, endPoint y: 150, distance: 307.2
click at [186, 150] on div "GM Note. At this stage, the players should be encouraged to choose whether to e…" at bounding box center [371, 195] width 433 height 107
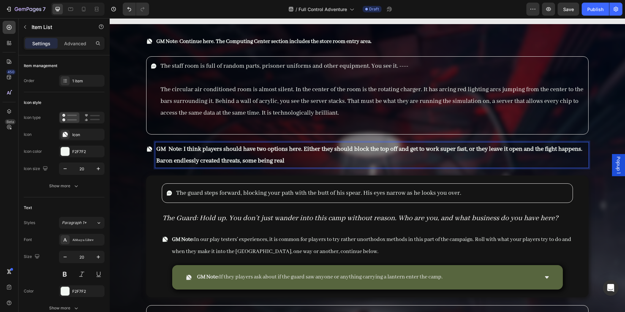
click at [172, 161] on strong "GM Note: I think players should have two options here. Either they should block…" at bounding box center [369, 155] width 426 height 20
click at [312, 163] on p "GM Note: I think players should have two options here. Either they should block…" at bounding box center [371, 154] width 431 height 23
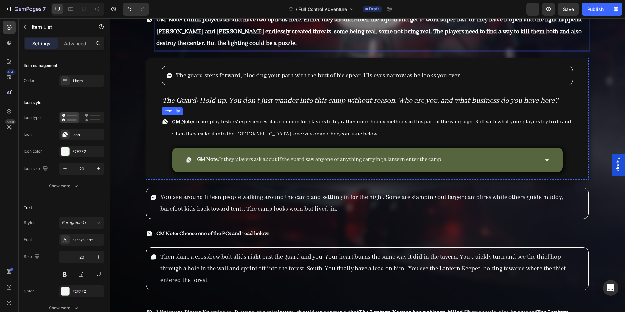
scroll to position [6910, 0]
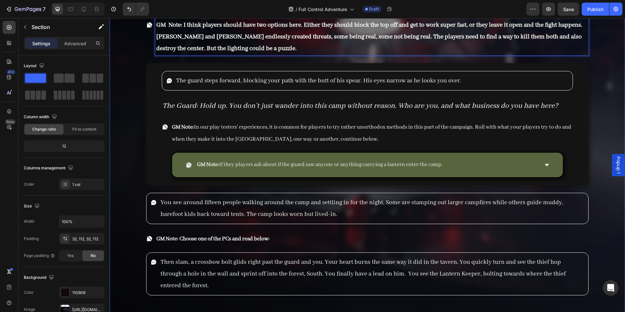
click at [145, 108] on div "GM Note: Continue here. The Computing Center section includes the store room en…" at bounding box center [367, 127] width 515 height 455
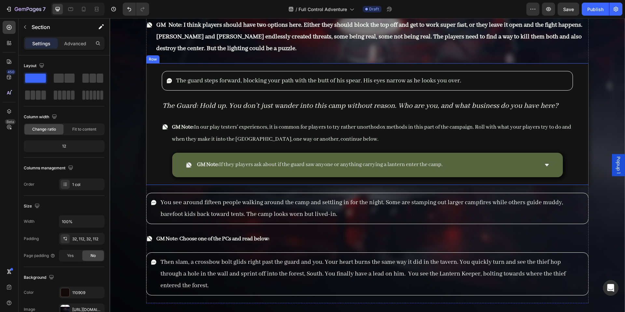
click at [149, 106] on div "The guard steps forward, blocking your path with the butt of his spear. His eye…" at bounding box center [367, 124] width 442 height 122
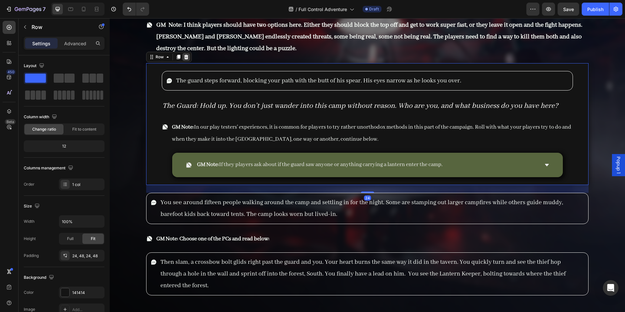
click at [189, 60] on div at bounding box center [186, 57] width 8 height 8
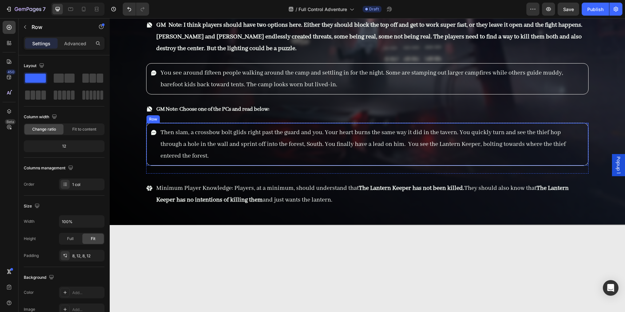
click at [148, 141] on div "Then slam, a crossbow bolt glids right past the guard and you. Your heart burns…" at bounding box center [367, 144] width 442 height 43
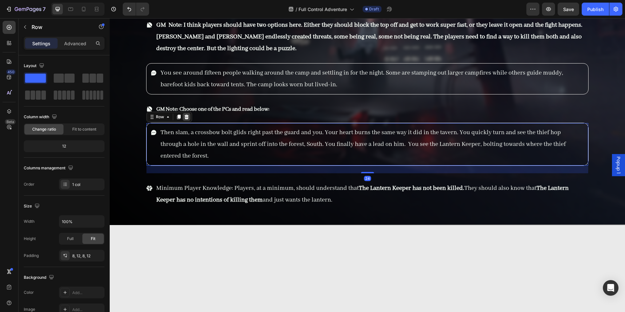
click at [186, 118] on icon at bounding box center [186, 116] width 5 height 5
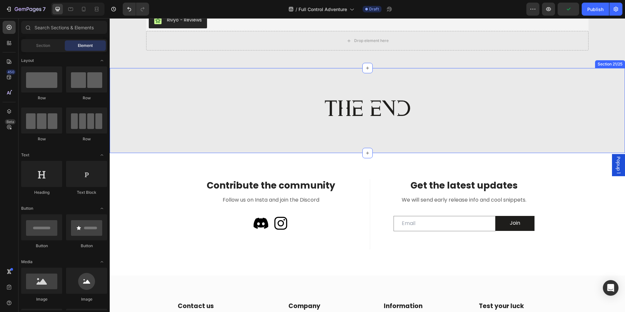
scroll to position [7294, 0]
